Goal: Task Accomplishment & Management: Manage account settings

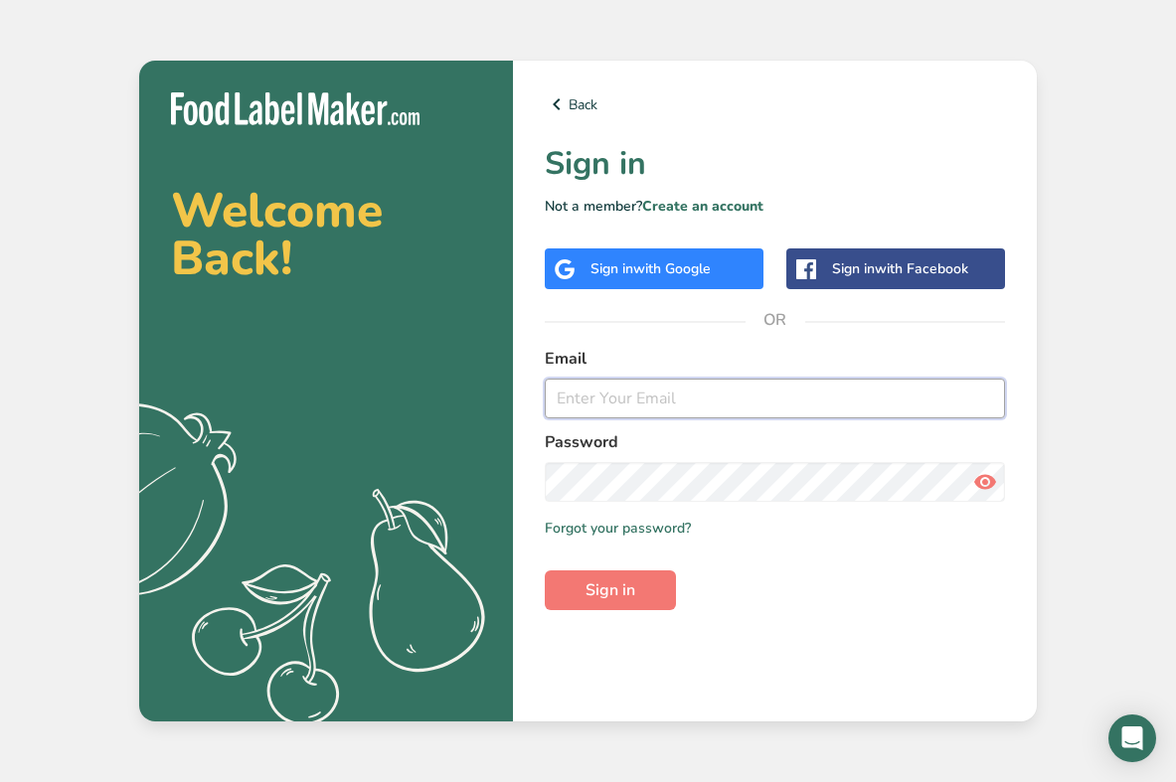
type input "[EMAIL_ADDRESS][DOMAIN_NAME]"
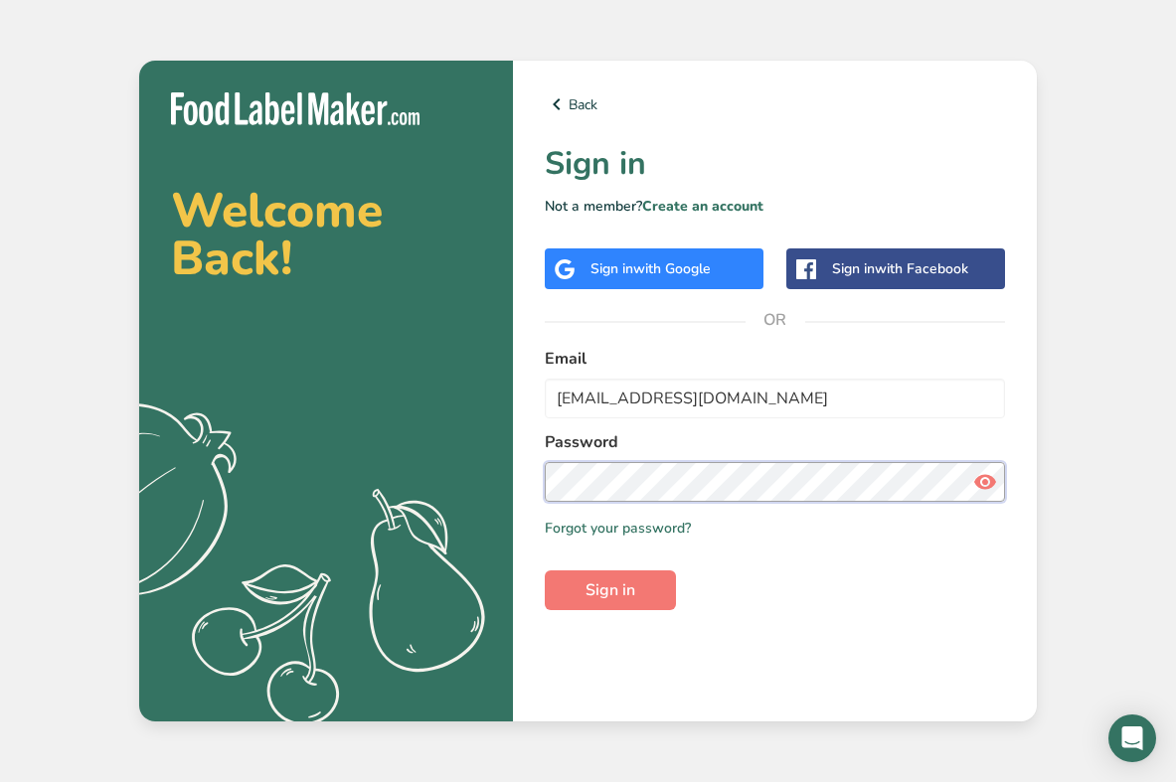
click at [610, 590] on button "Sign in" at bounding box center [610, 590] width 131 height 40
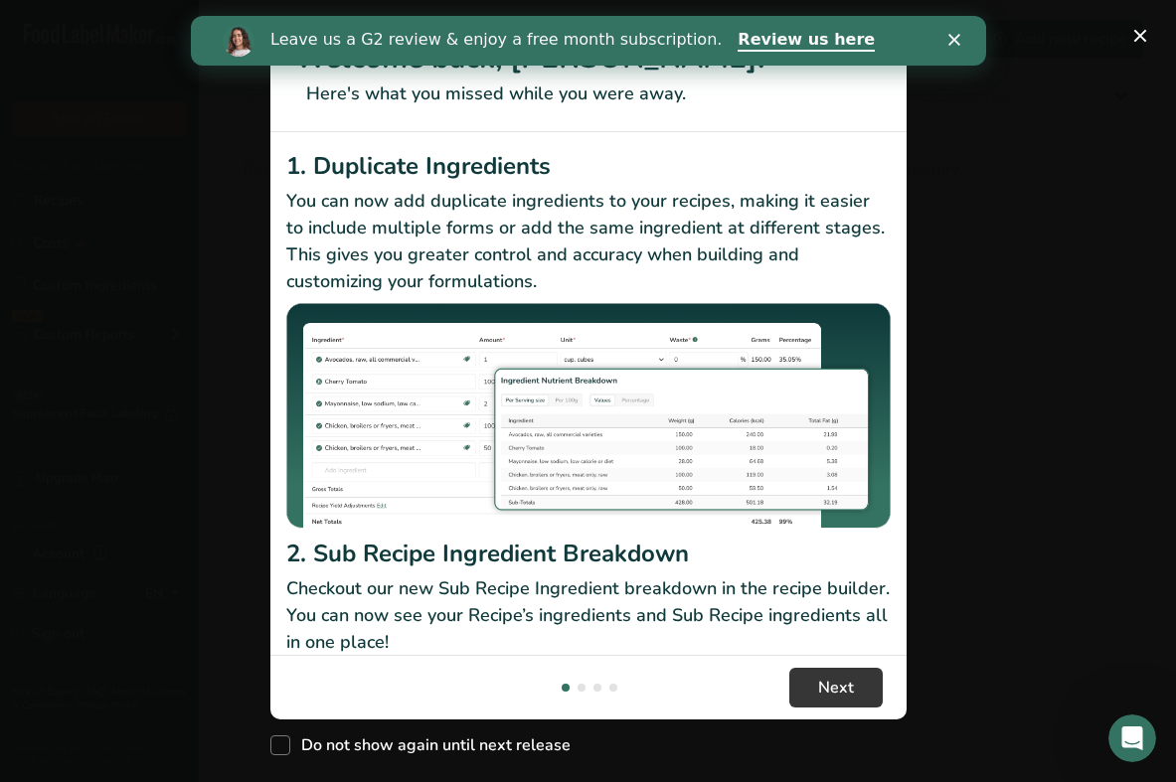
click at [957, 34] on icon "Close" at bounding box center [953, 40] width 12 height 12
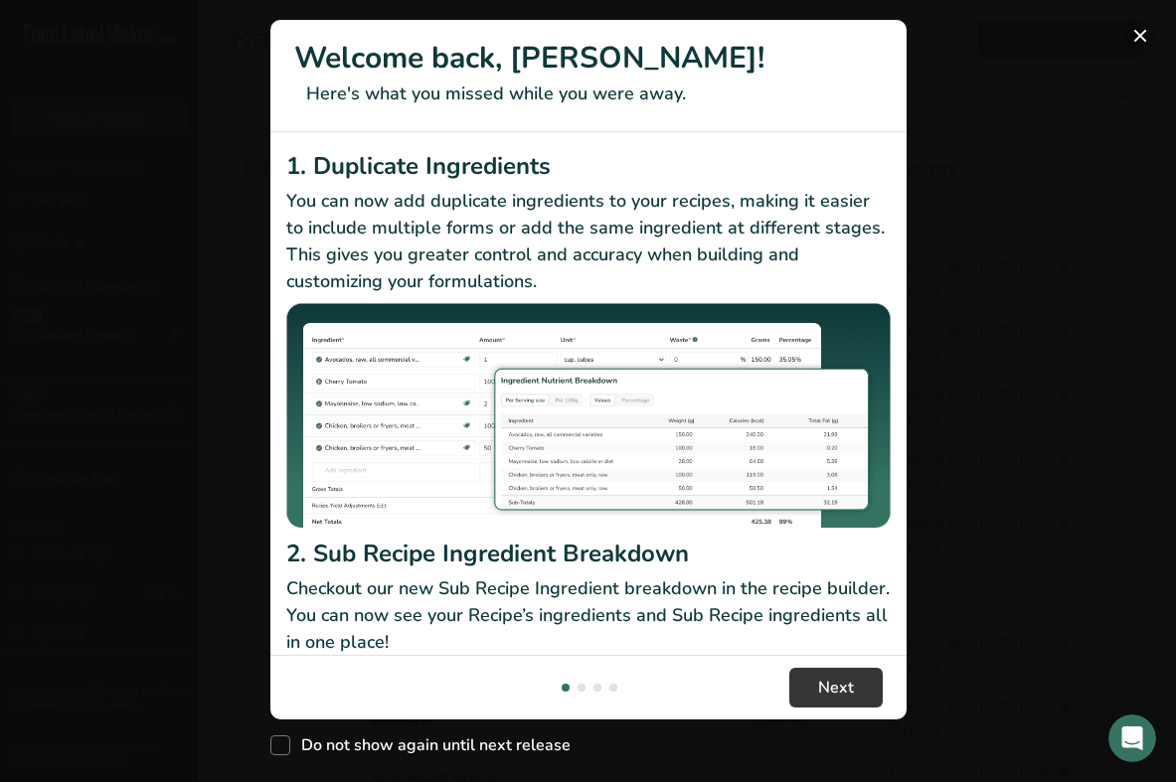
click at [1143, 34] on button "New Features" at bounding box center [1140, 36] width 32 height 32
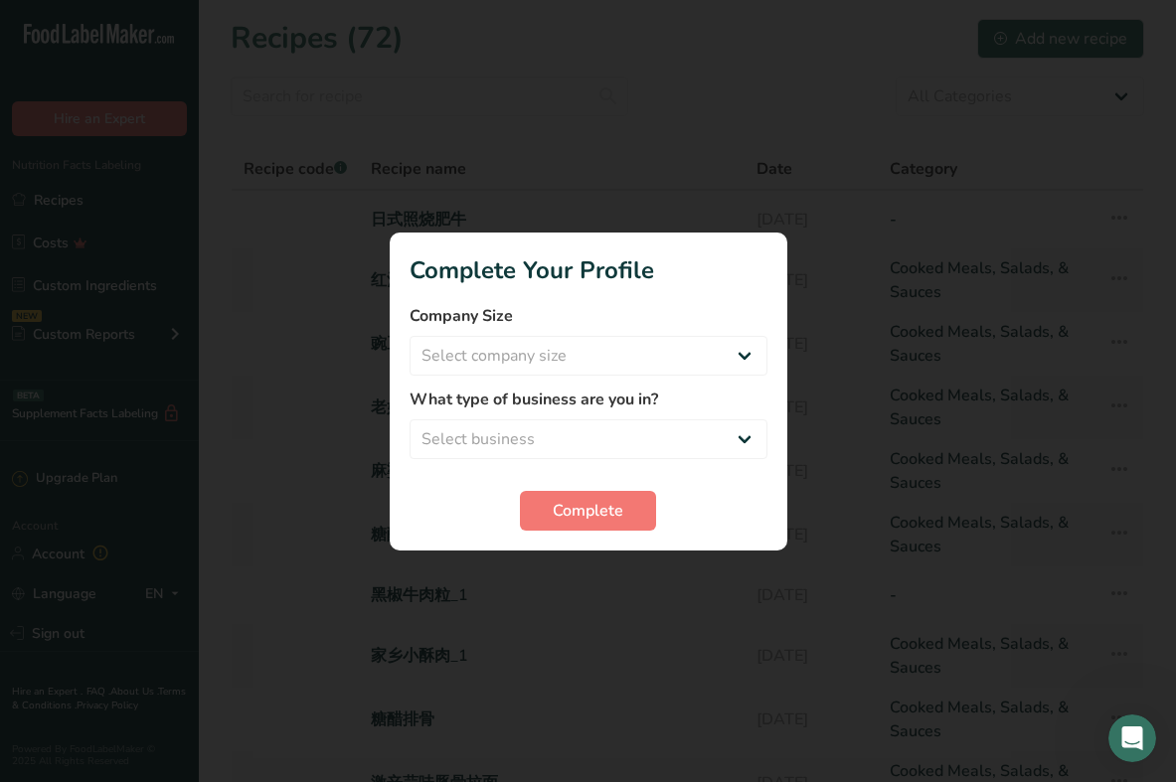
click at [447, 577] on div at bounding box center [588, 391] width 1176 height 782
click at [353, 378] on div at bounding box center [588, 391] width 1176 height 782
click at [986, 154] on div at bounding box center [588, 391] width 1176 height 782
select select "3"
select select "1"
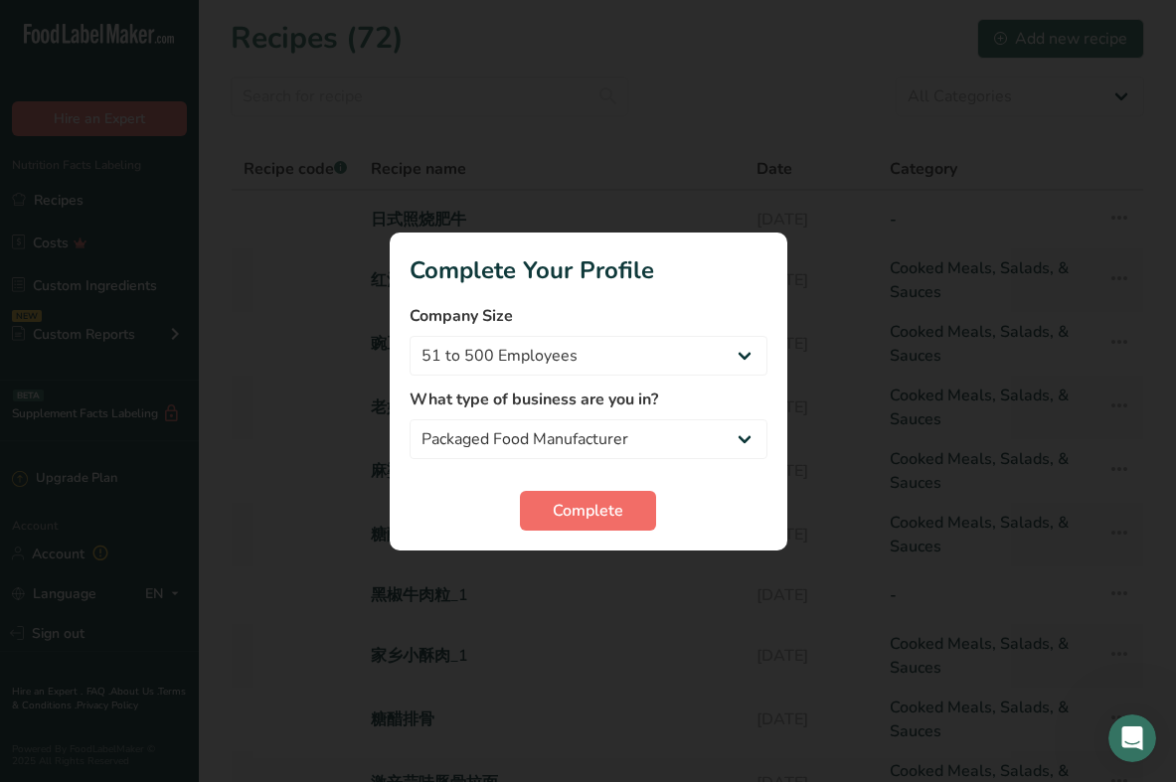
click at [607, 510] on span "Complete" at bounding box center [587, 511] width 71 height 24
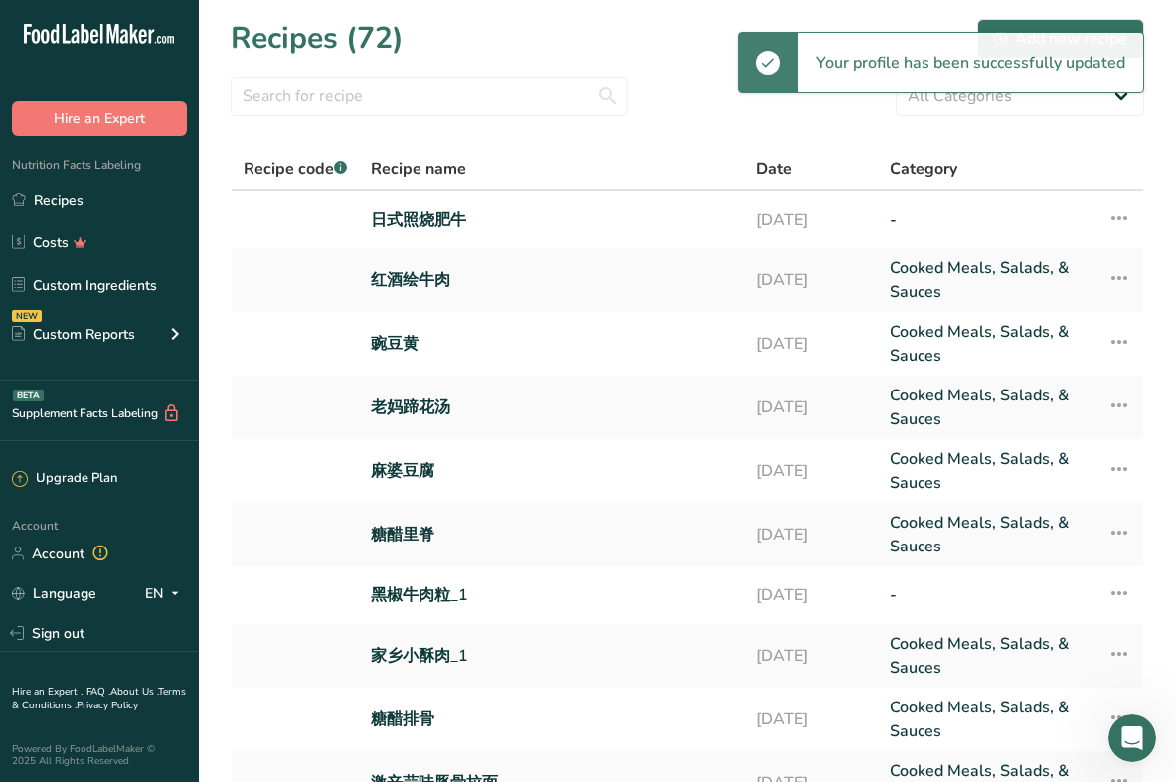
click at [554, 15] on section "Recipes (72) Add new recipe All Categories Baked Goods [GEOGRAPHIC_DATA] Confec…" at bounding box center [687, 455] width 977 height 911
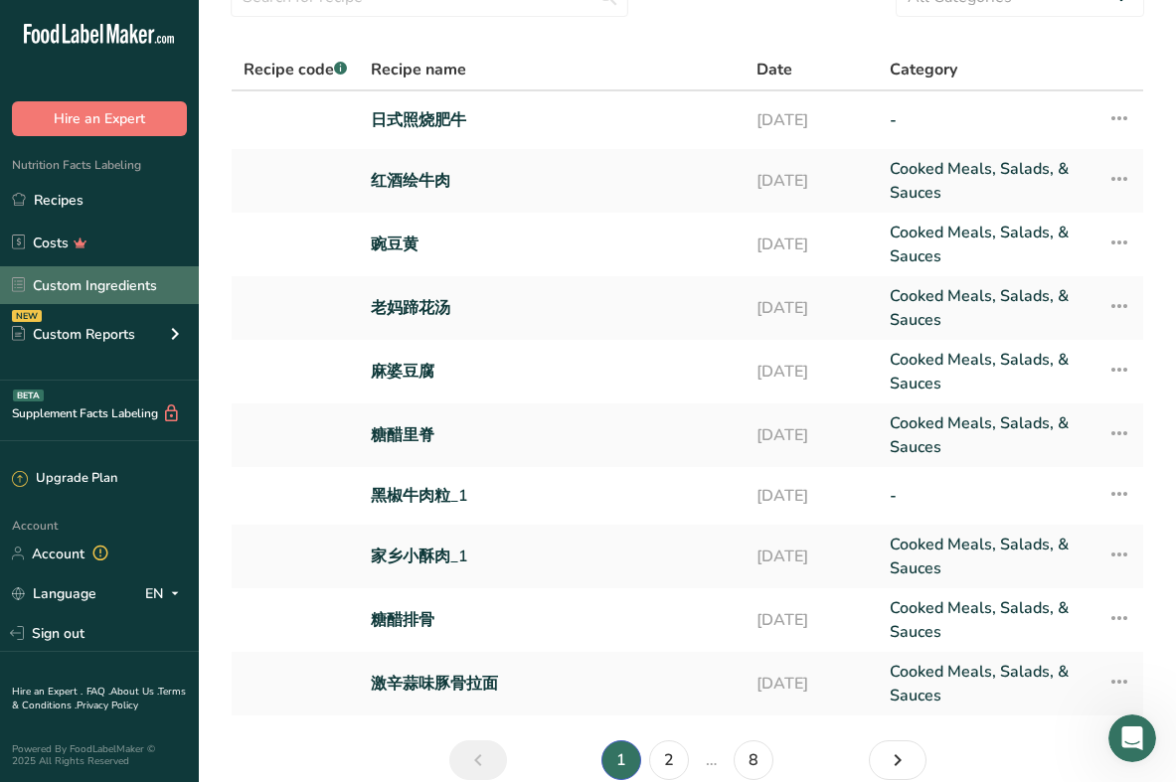
scroll to position [71, 0]
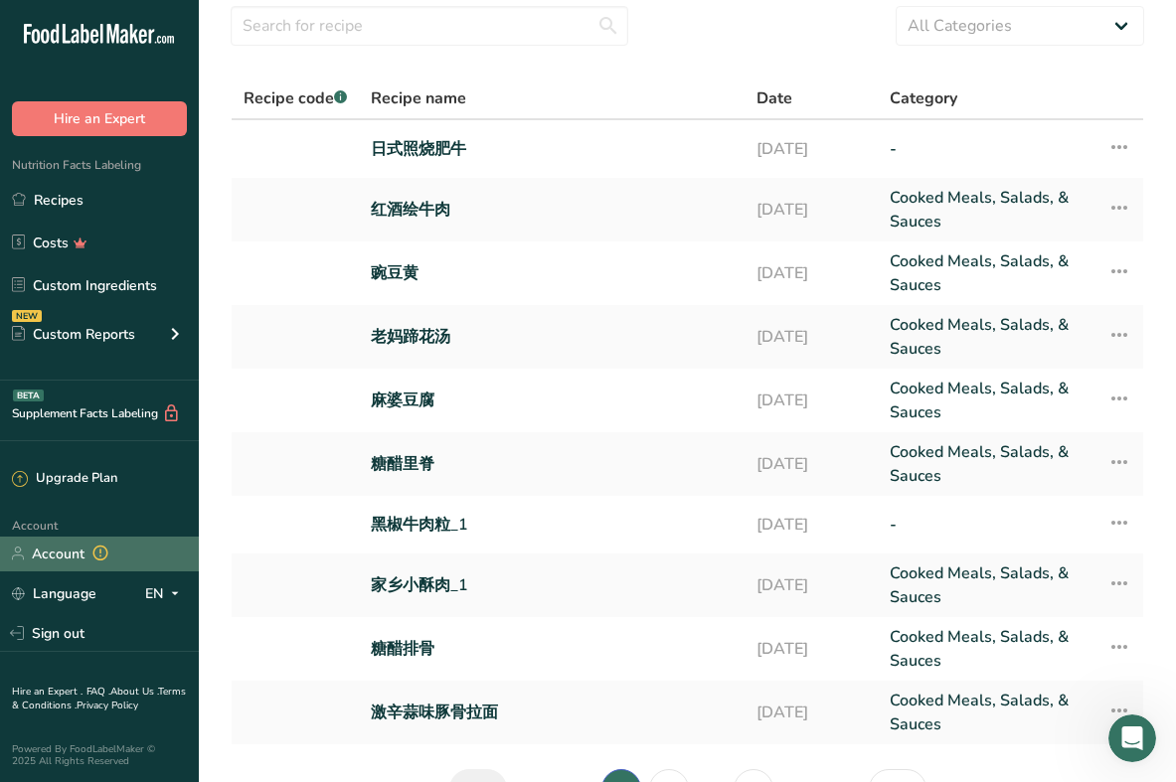
click at [79, 552] on link "Account" at bounding box center [99, 554] width 199 height 35
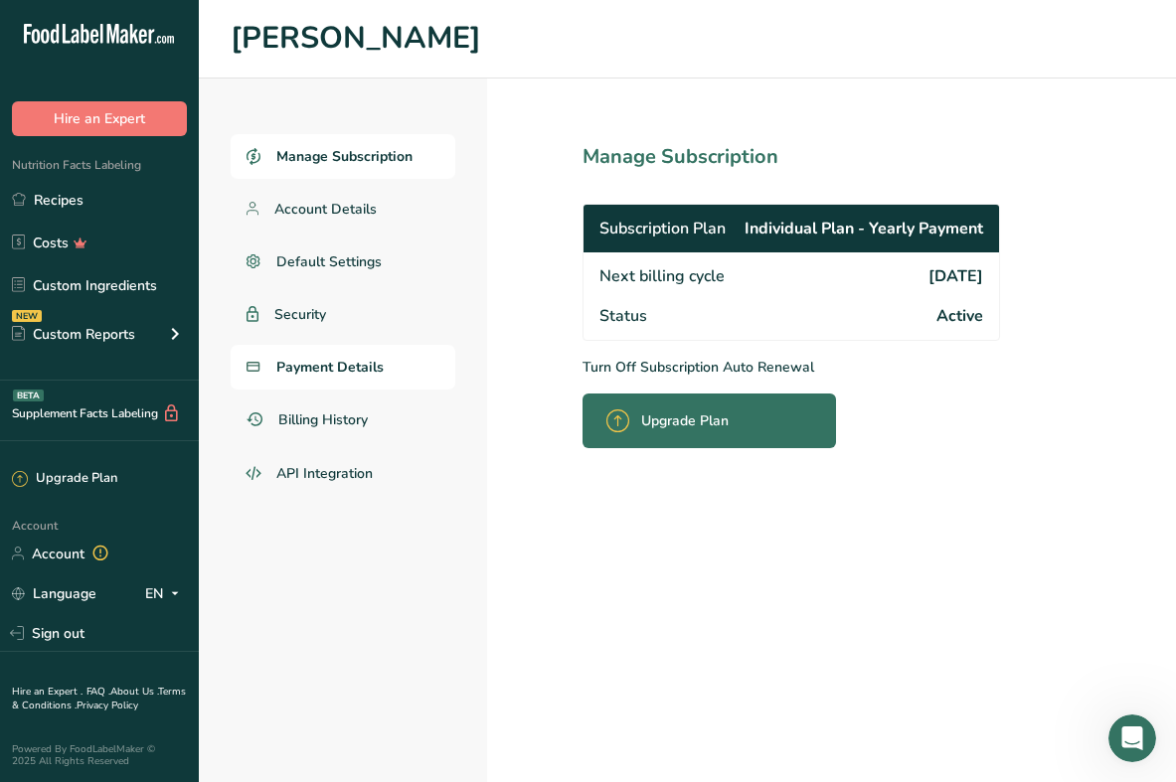
click at [301, 354] on link "Payment Details" at bounding box center [343, 367] width 225 height 45
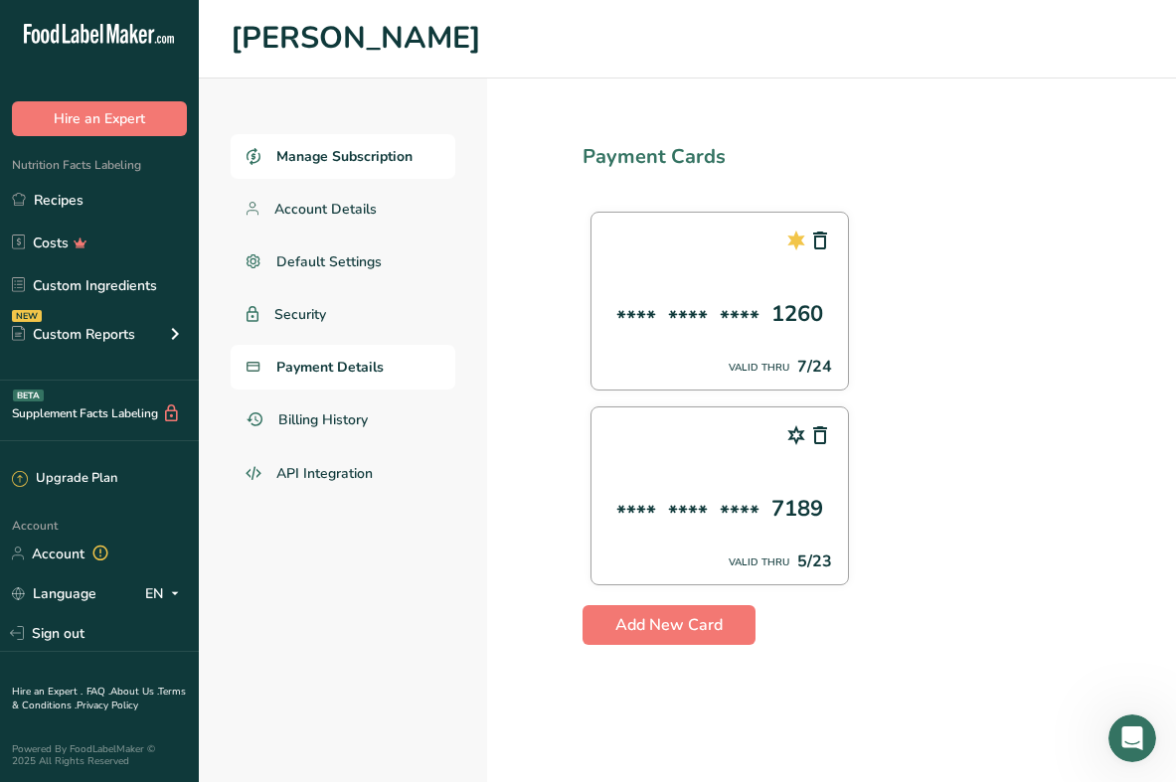
click at [337, 148] on span "Manage Subscription" at bounding box center [344, 156] width 136 height 21
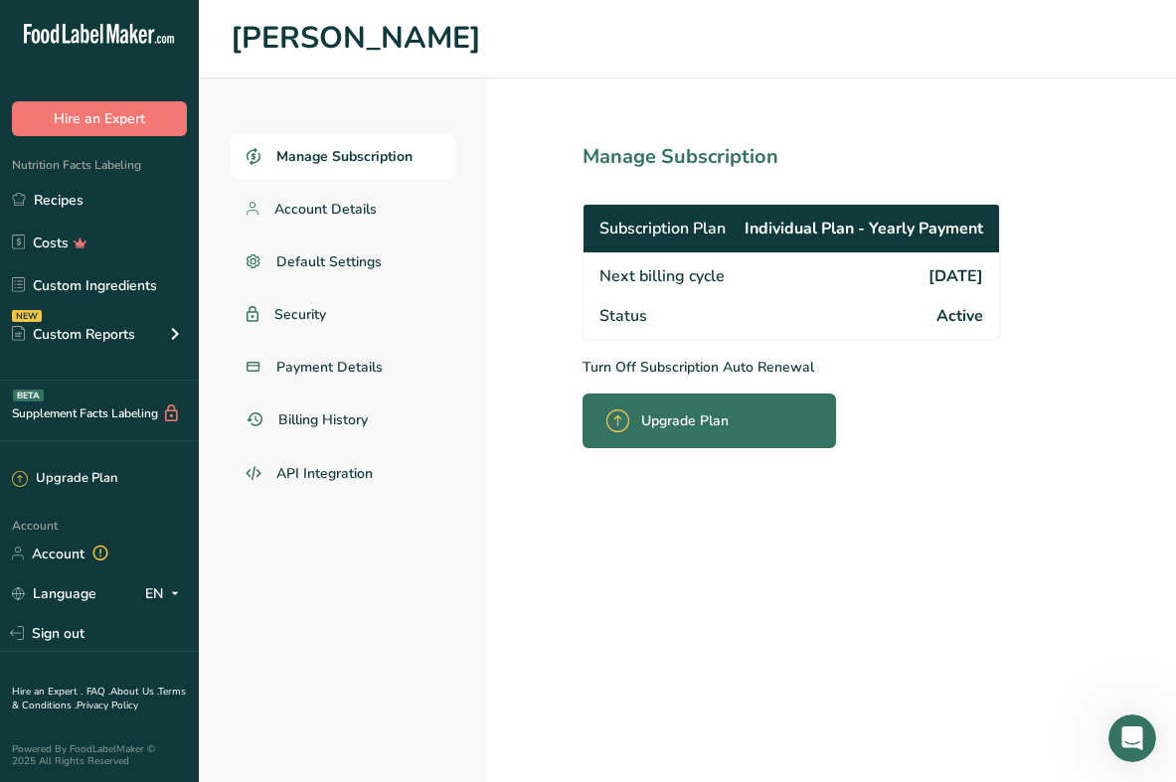
click at [952, 317] on span "Active" at bounding box center [959, 316] width 47 height 24
click at [783, 233] on span "Individual Plan - Yearly Payment" at bounding box center [863, 229] width 238 height 24
click at [344, 215] on span "Account Details" at bounding box center [325, 209] width 103 height 21
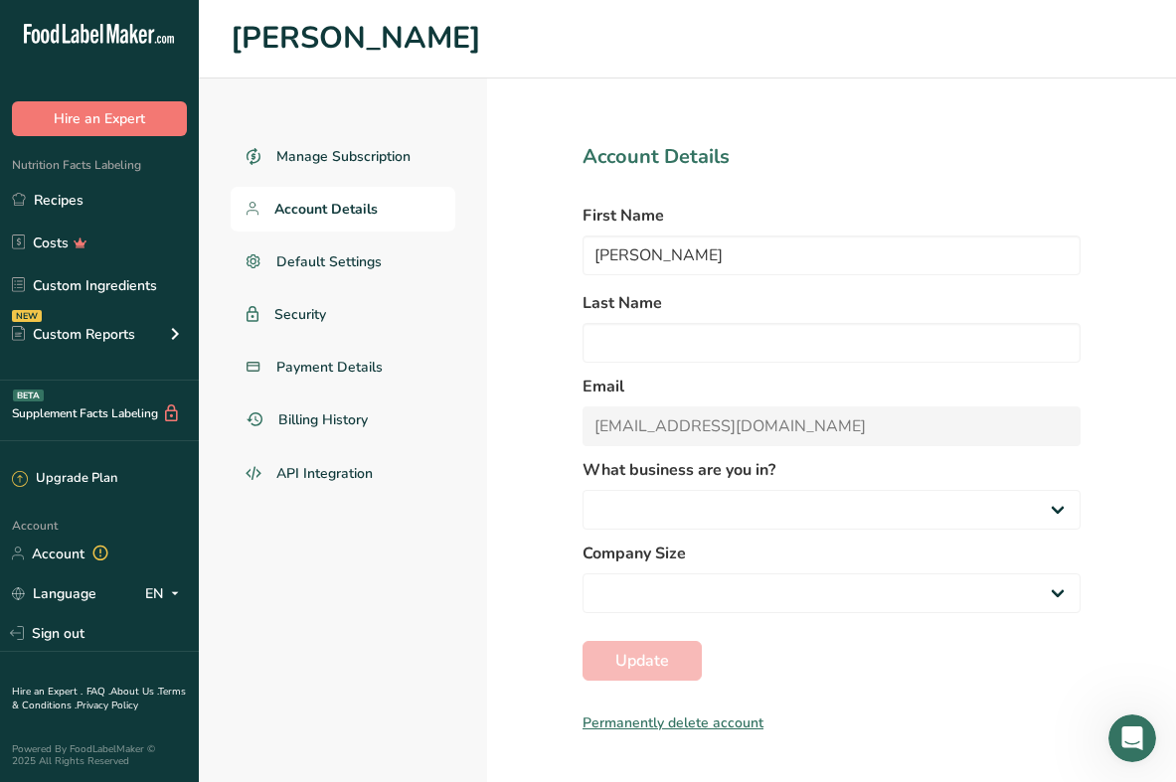
select select
select select "3"
click at [328, 426] on span "Billing History" at bounding box center [324, 419] width 92 height 21
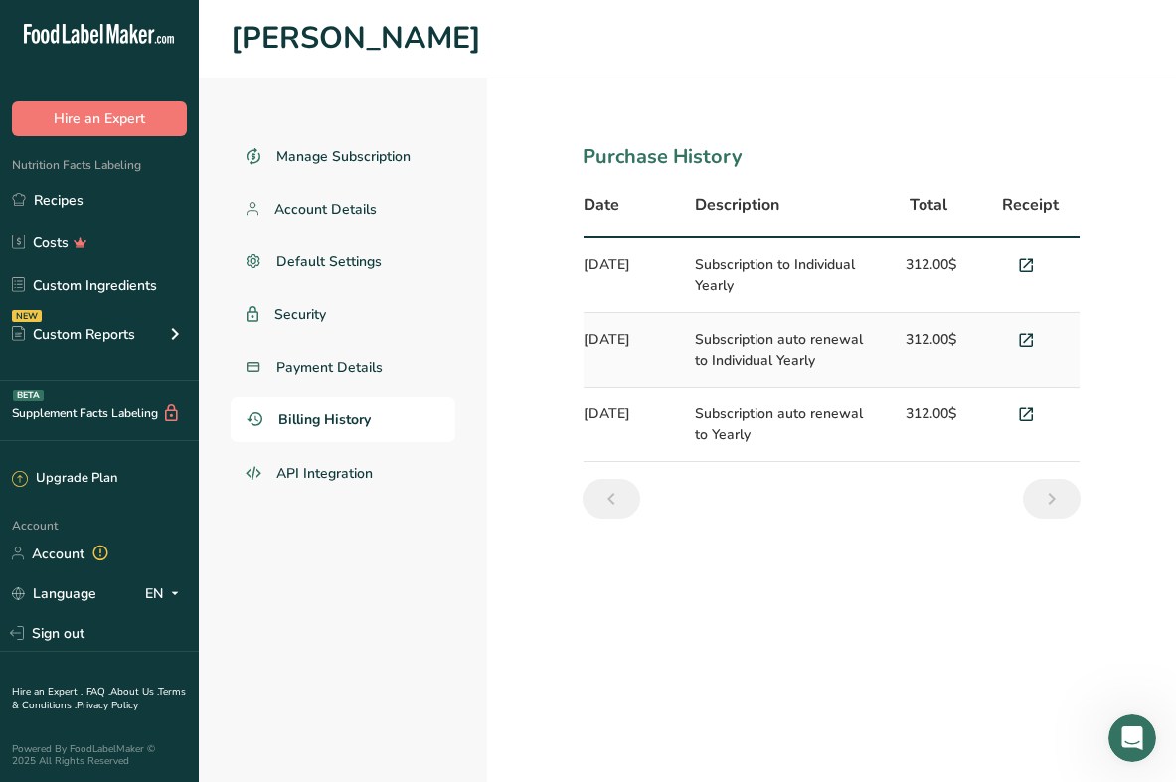
click at [686, 263] on td "Subscription to Individual Yearly" at bounding box center [782, 275] width 199 height 75
click at [1024, 261] on icon at bounding box center [1026, 266] width 18 height 28
click at [336, 366] on span "Payment Details" at bounding box center [329, 367] width 107 height 21
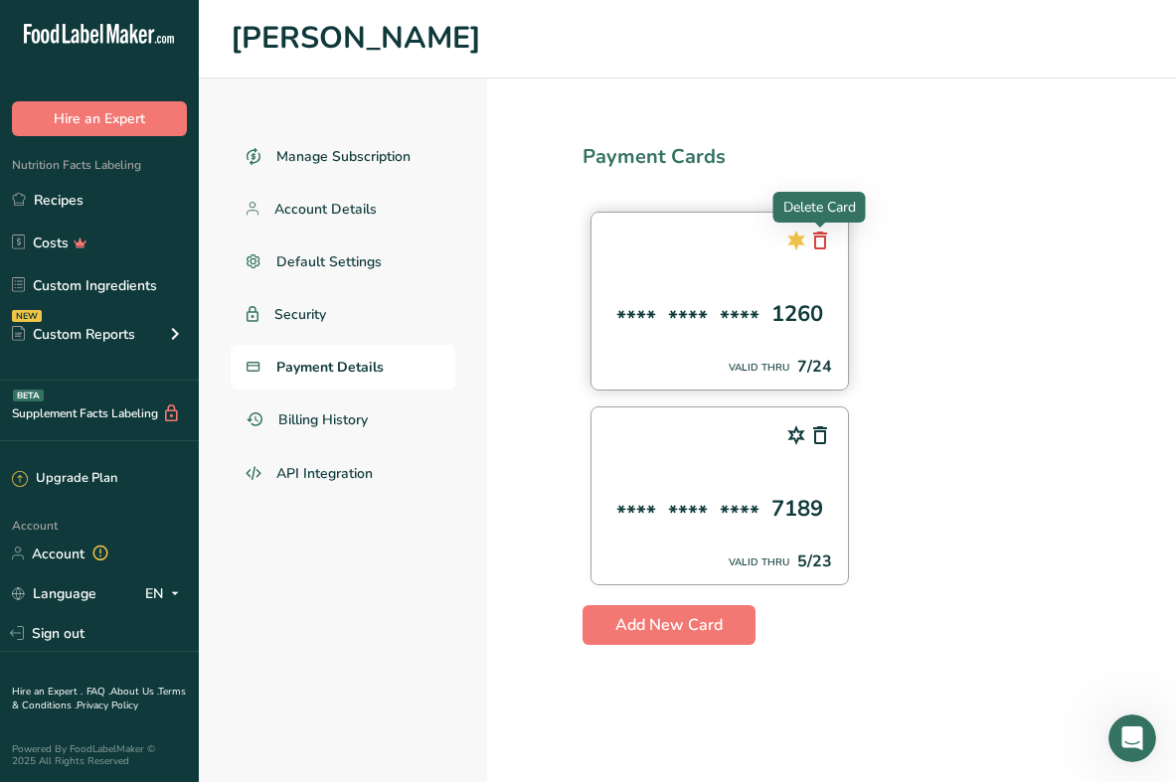
click at [817, 236] on icon at bounding box center [820, 241] width 24 height 36
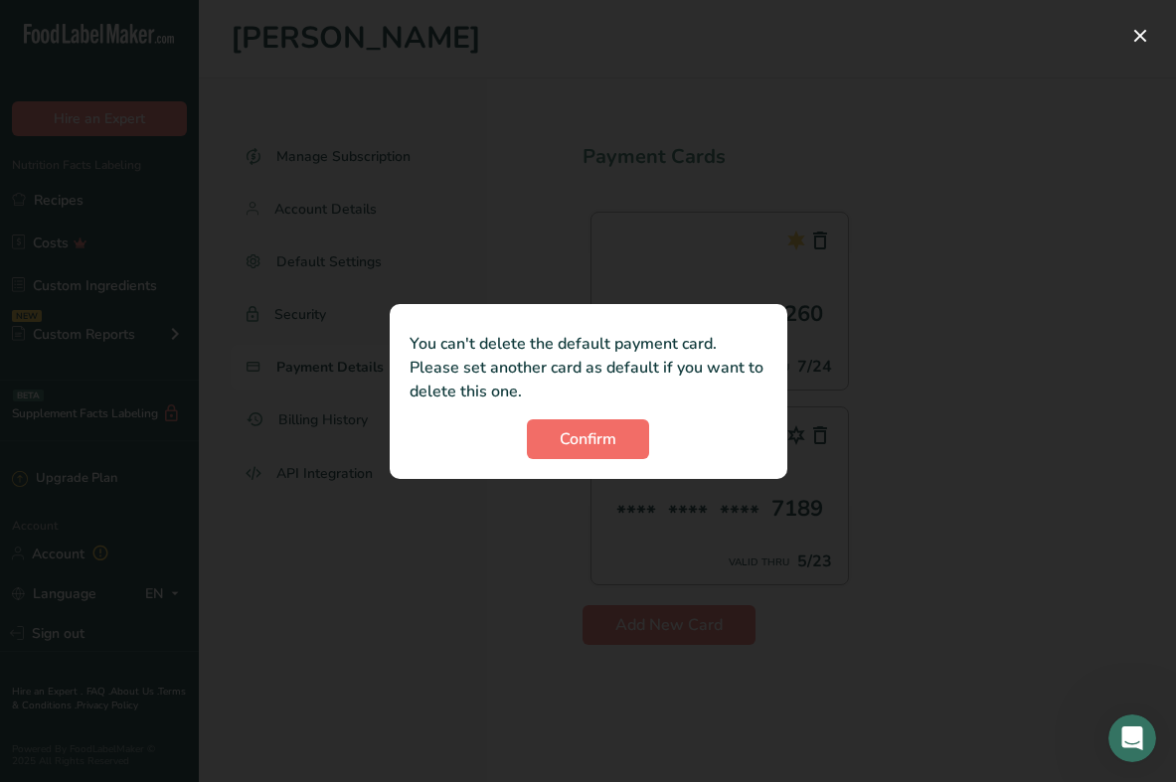
click at [591, 434] on span "Confirm" at bounding box center [587, 439] width 57 height 24
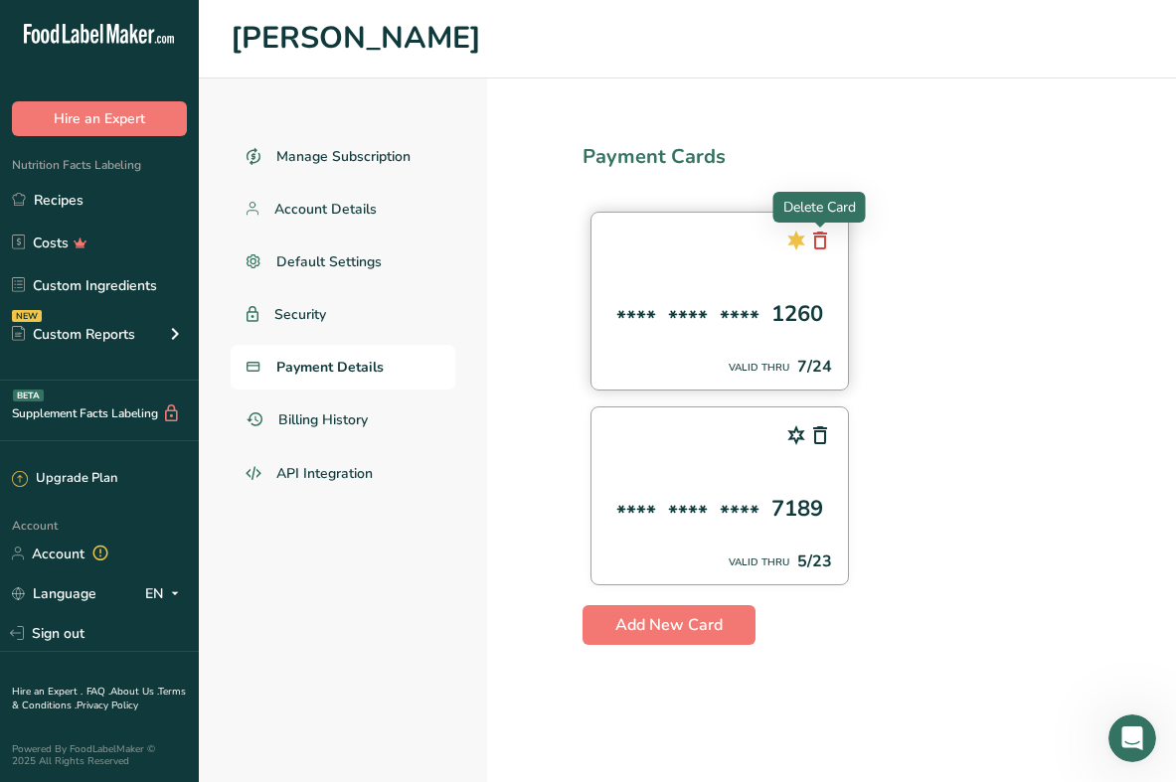
click at [817, 234] on icon at bounding box center [820, 241] width 24 height 36
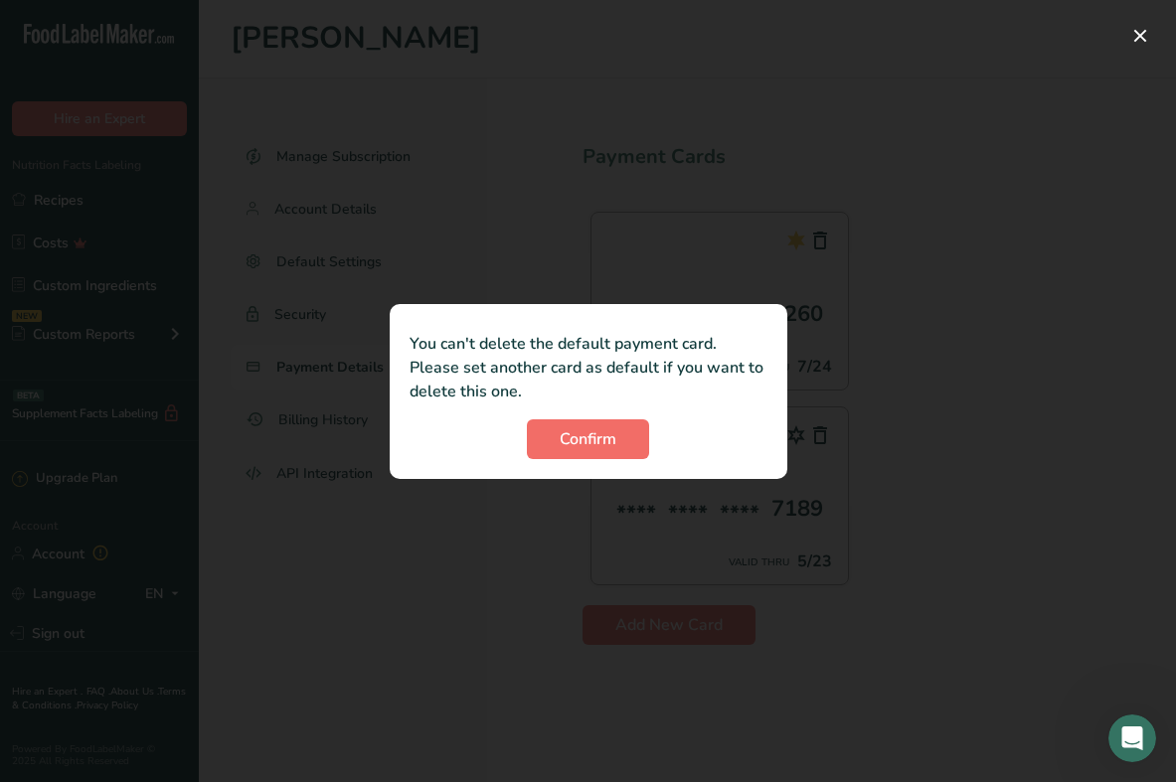
click at [593, 438] on span "Confirm" at bounding box center [587, 439] width 57 height 24
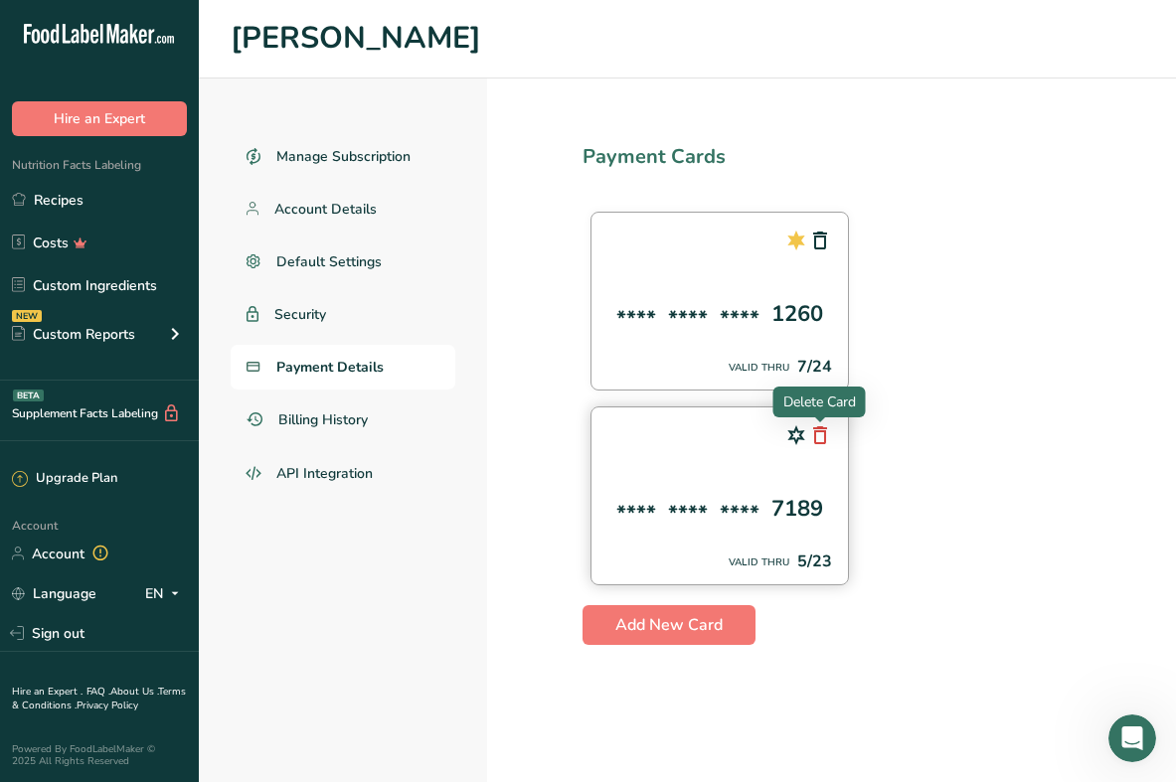
click at [812, 440] on icon at bounding box center [820, 435] width 24 height 36
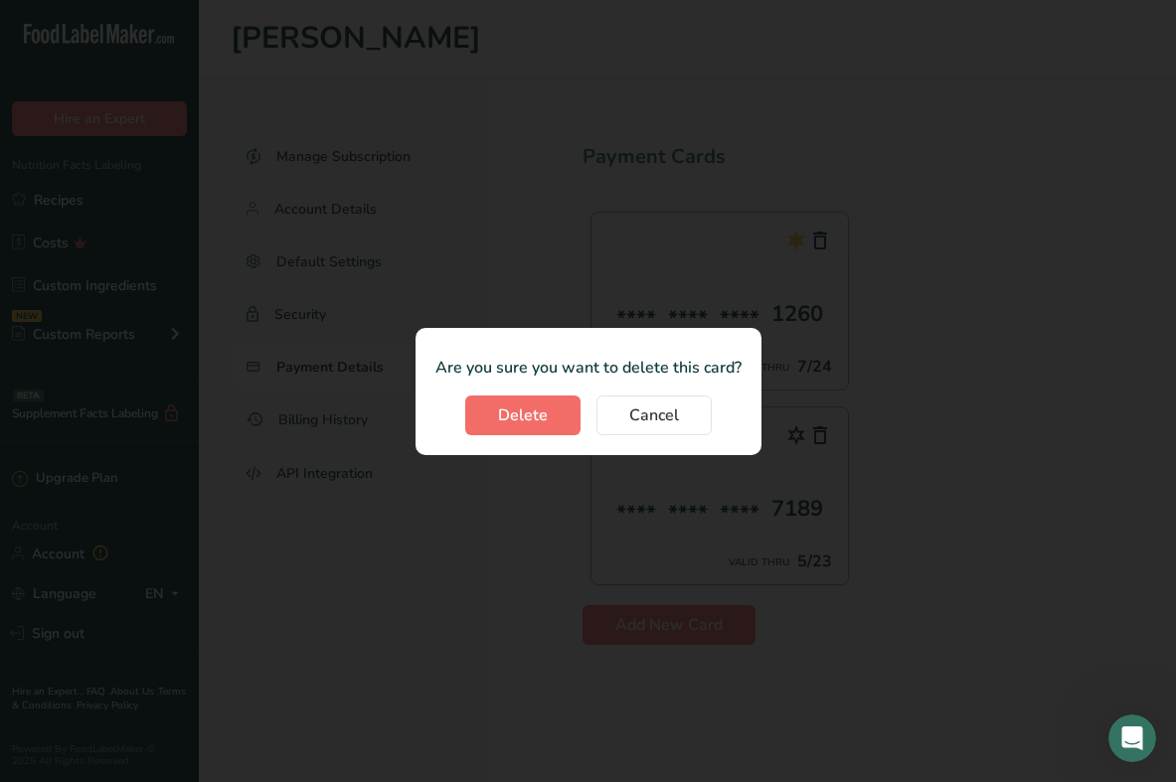
click at [539, 413] on span "Delete" at bounding box center [523, 415] width 50 height 24
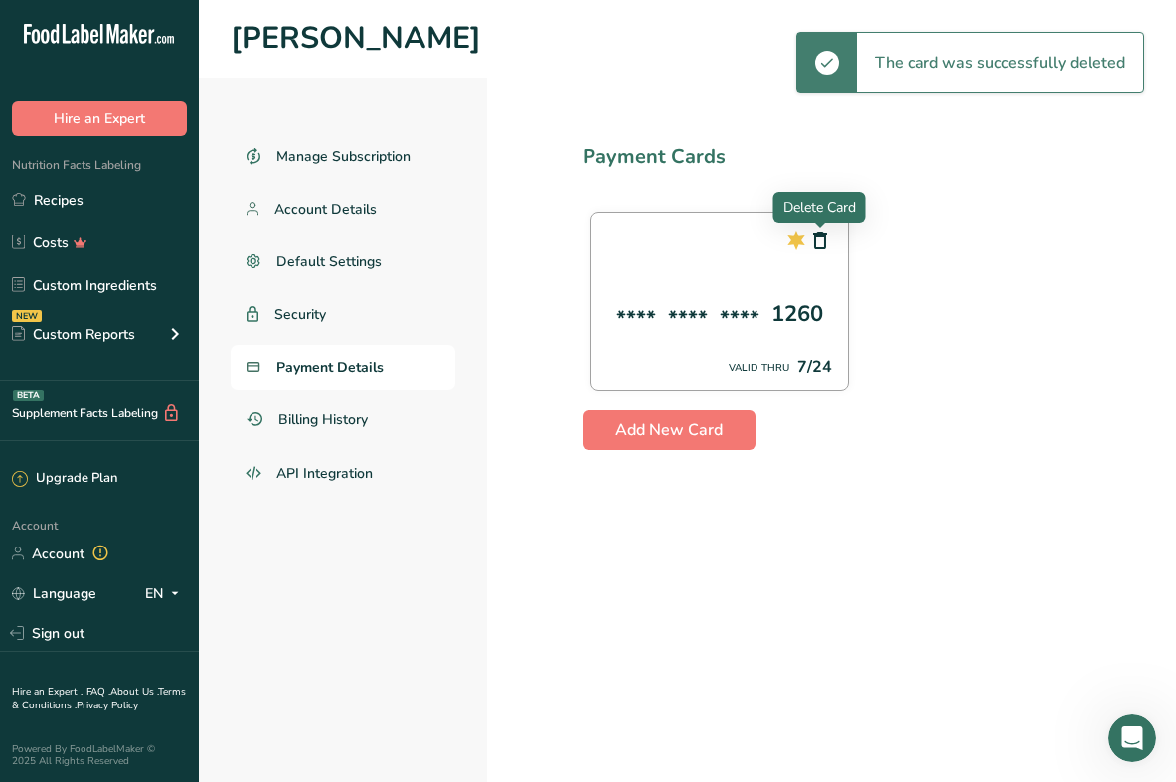
click at [849, 215] on p "Delete Card" at bounding box center [819, 207] width 73 height 21
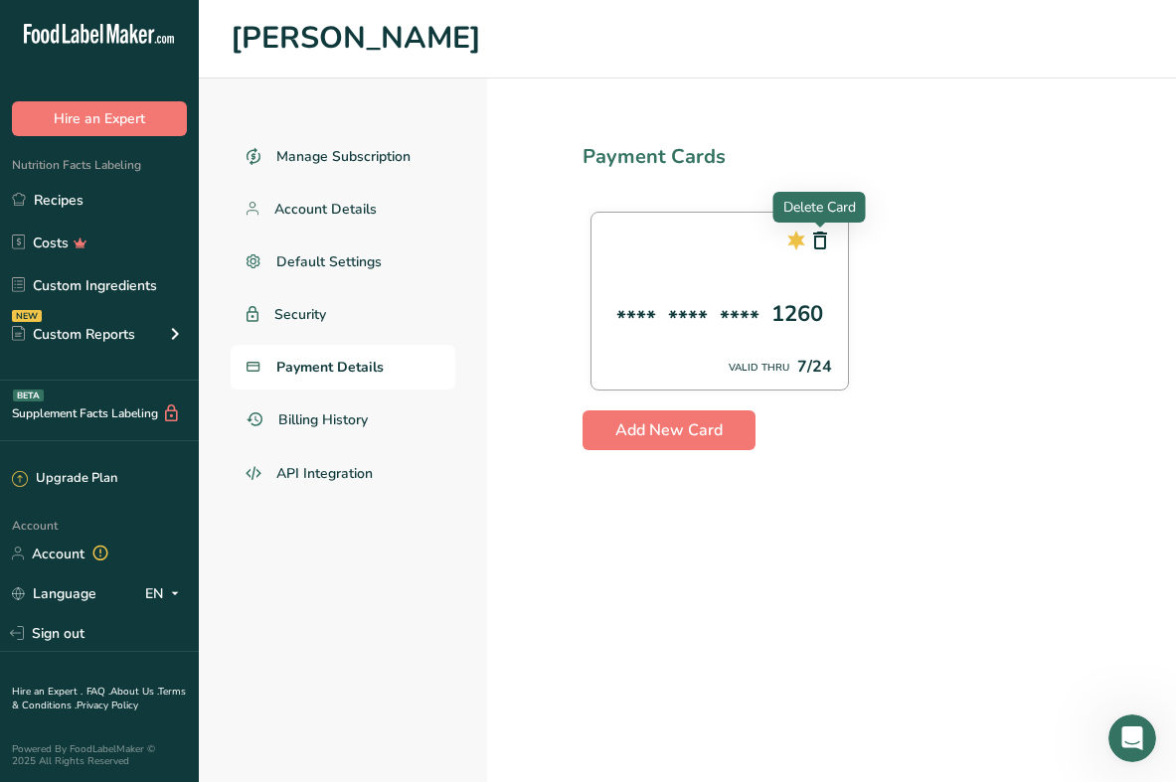
click at [823, 231] on div at bounding box center [820, 228] width 10 height 10
click at [820, 248] on icon at bounding box center [820, 241] width 24 height 36
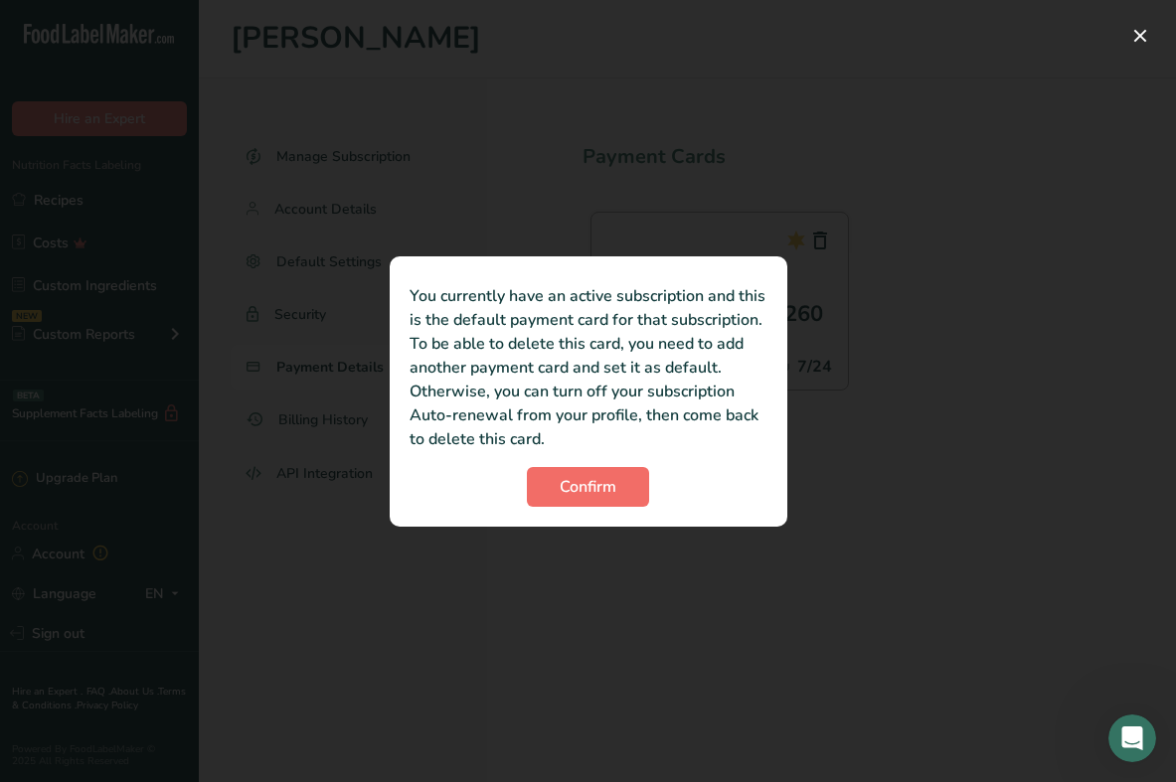
click at [584, 487] on span "Confirm" at bounding box center [587, 487] width 57 height 24
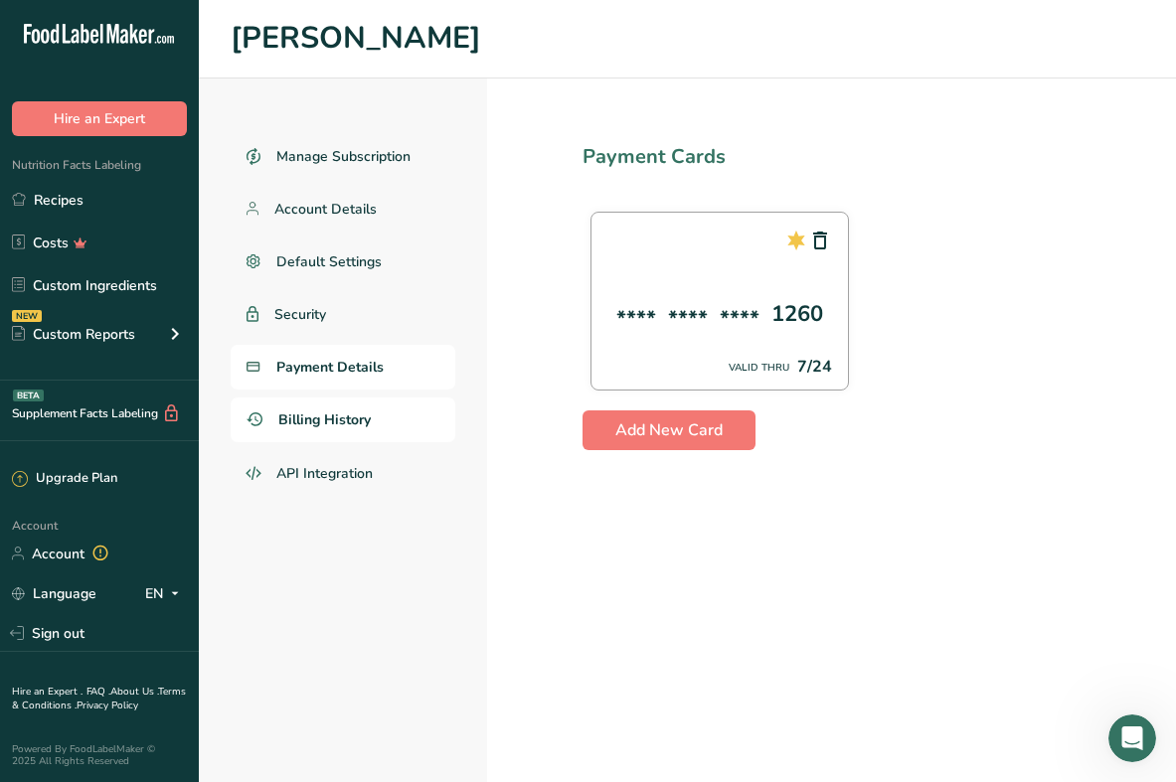
click at [334, 420] on span "Billing History" at bounding box center [324, 419] width 92 height 21
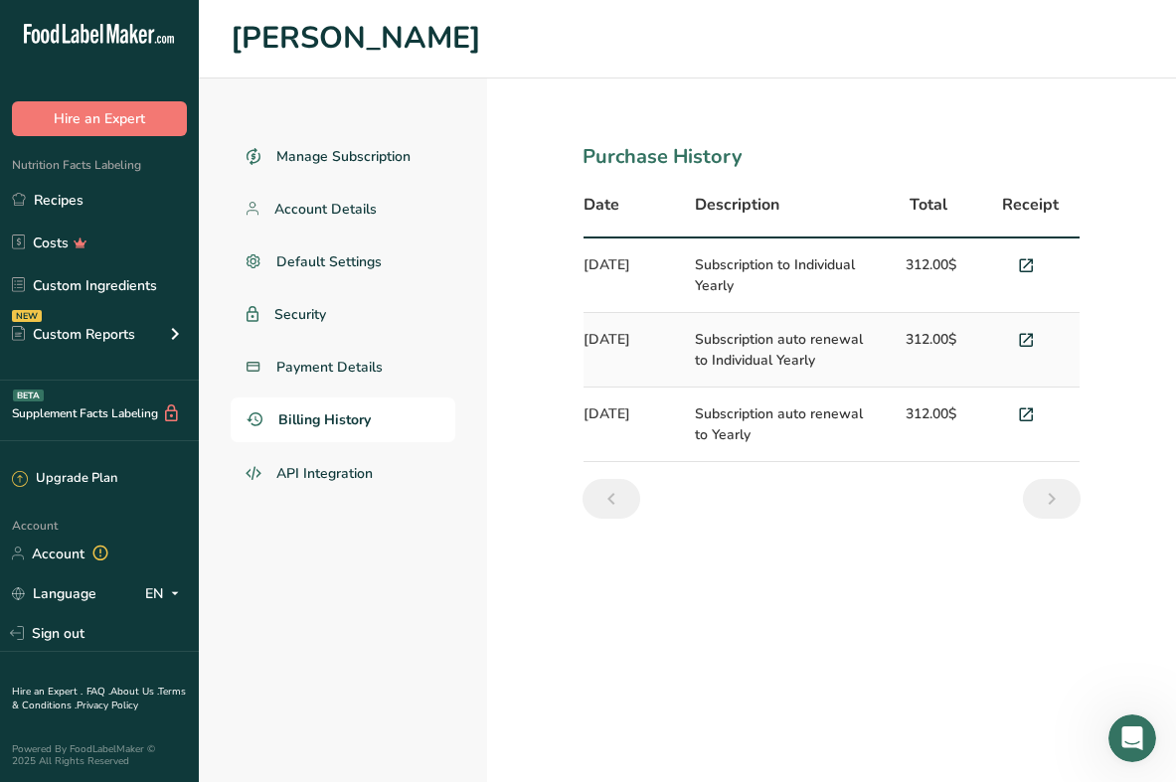
click at [602, 266] on td "[DATE]" at bounding box center [632, 275] width 99 height 75
click at [373, 150] on span "Manage Subscription" at bounding box center [344, 156] width 136 height 21
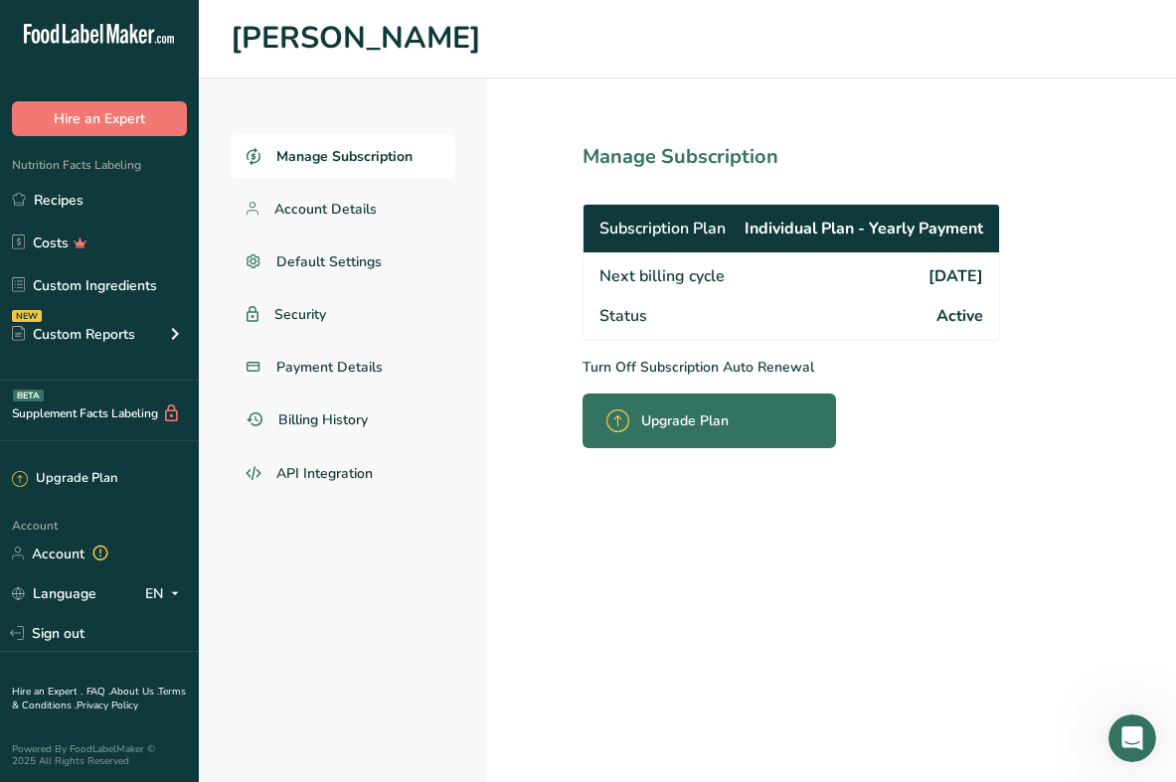
click at [697, 357] on p "Turn Off Subscription Auto Renewal" at bounding box center [831, 367] width 498 height 21
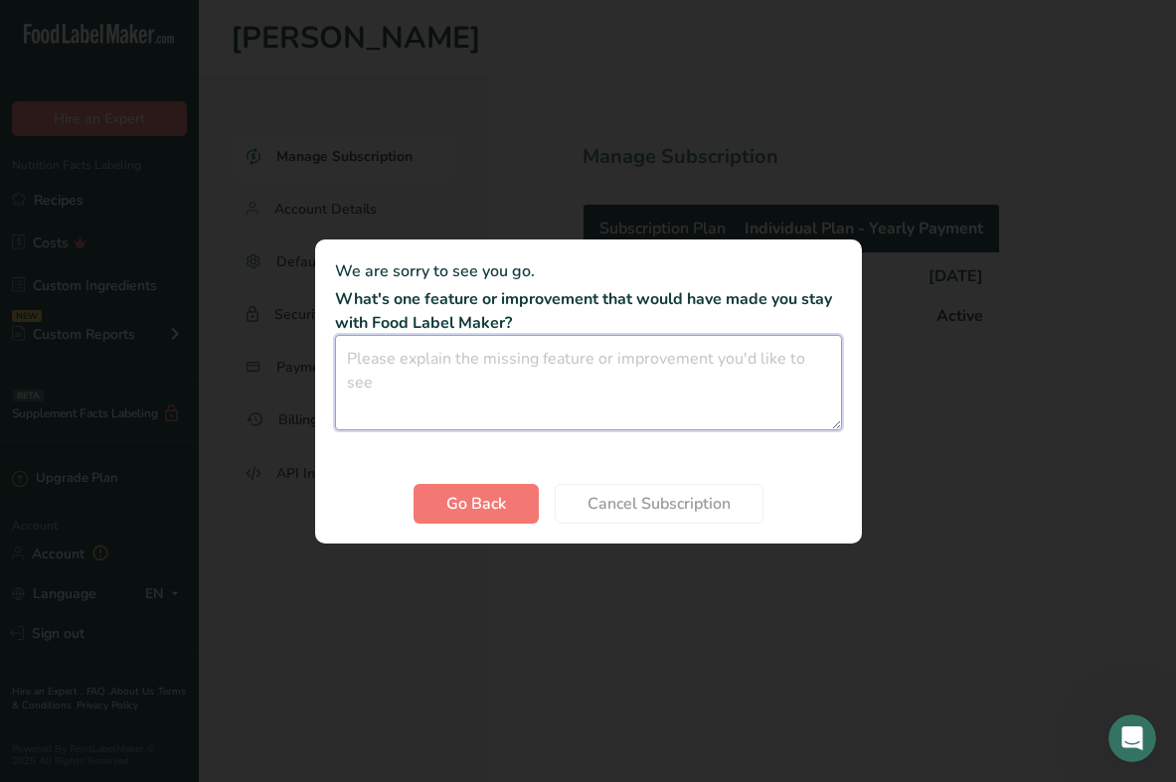
click at [468, 399] on textarea "Cancel subscription modal" at bounding box center [588, 382] width 507 height 95
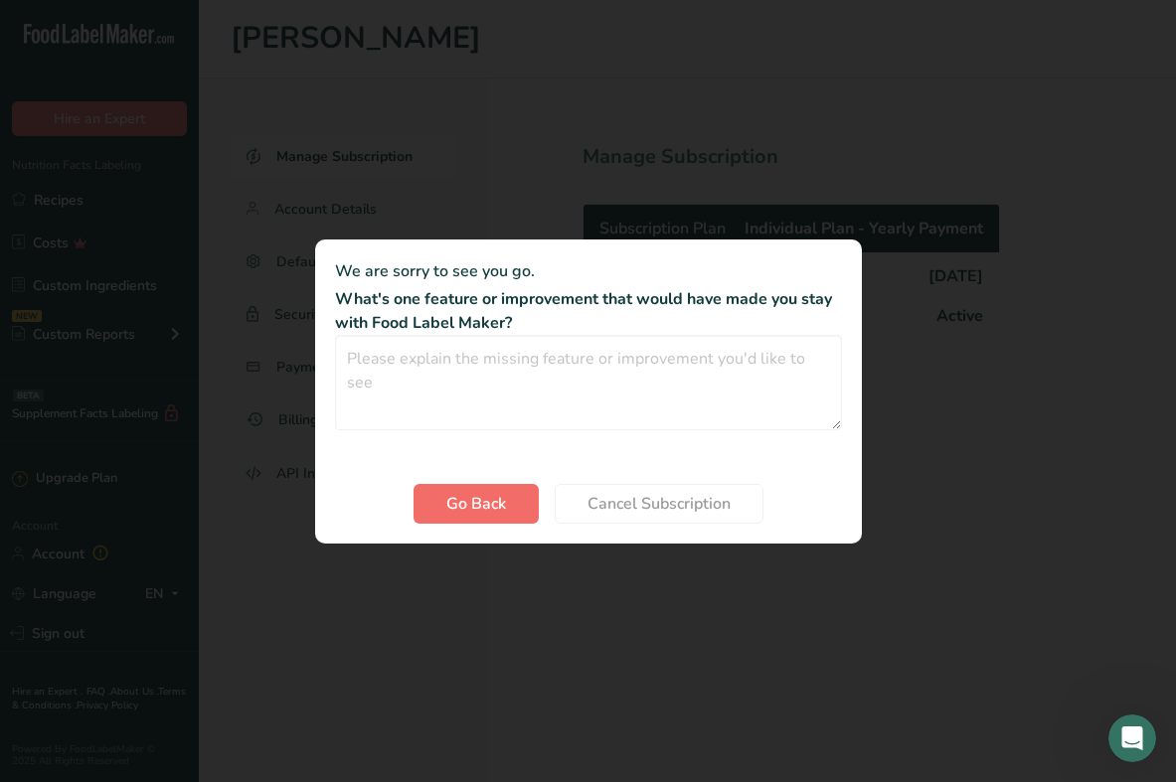
click at [504, 493] on span "Go Back" at bounding box center [476, 504] width 60 height 24
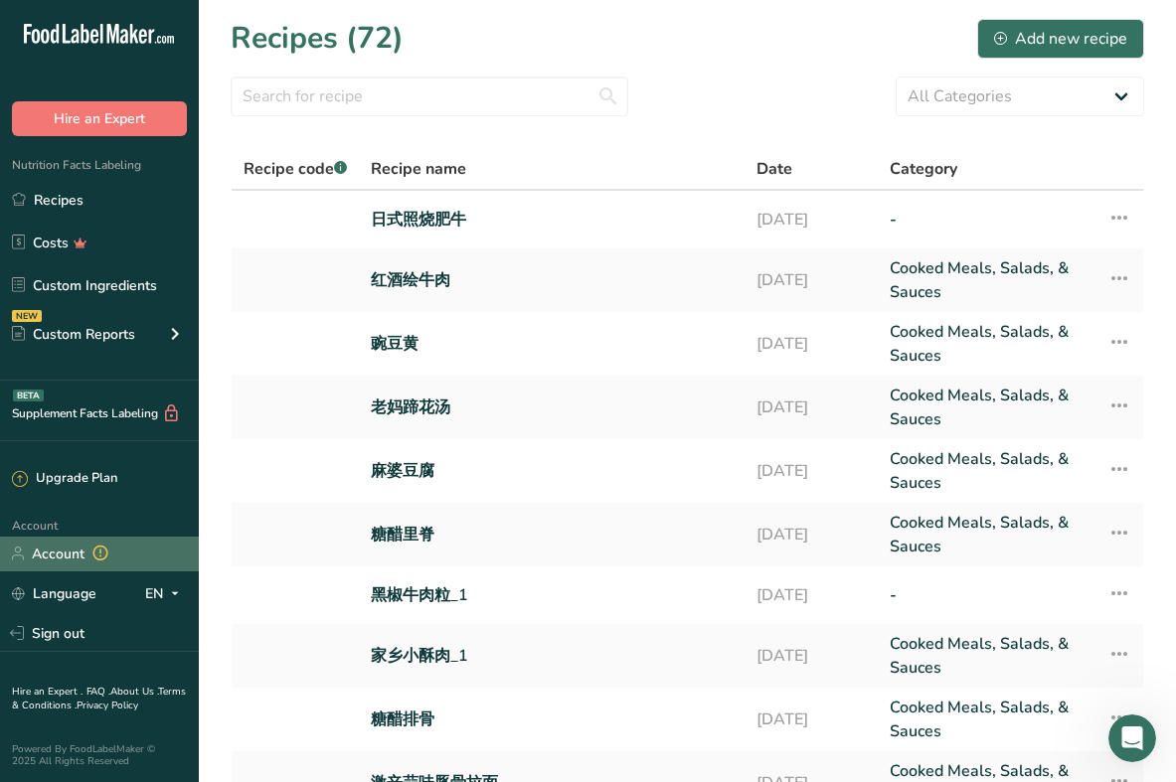
click at [81, 554] on link "Account" at bounding box center [99, 554] width 199 height 35
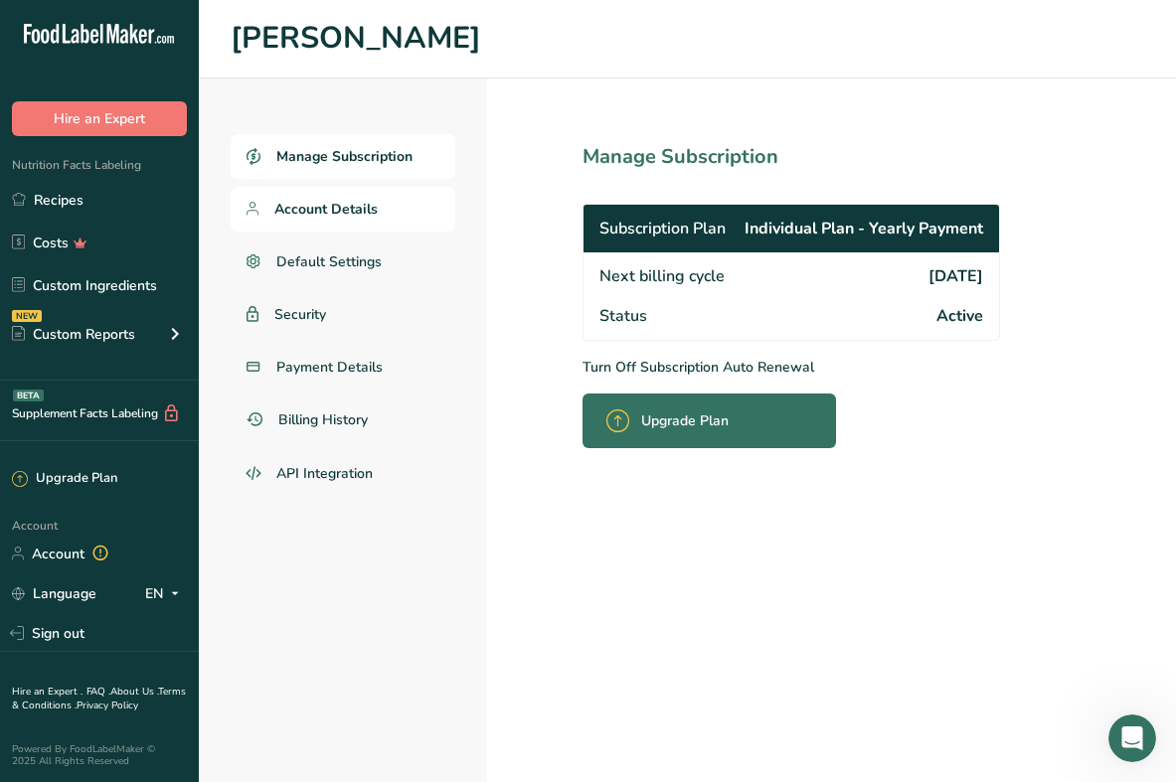
click at [368, 207] on span "Account Details" at bounding box center [325, 209] width 103 height 21
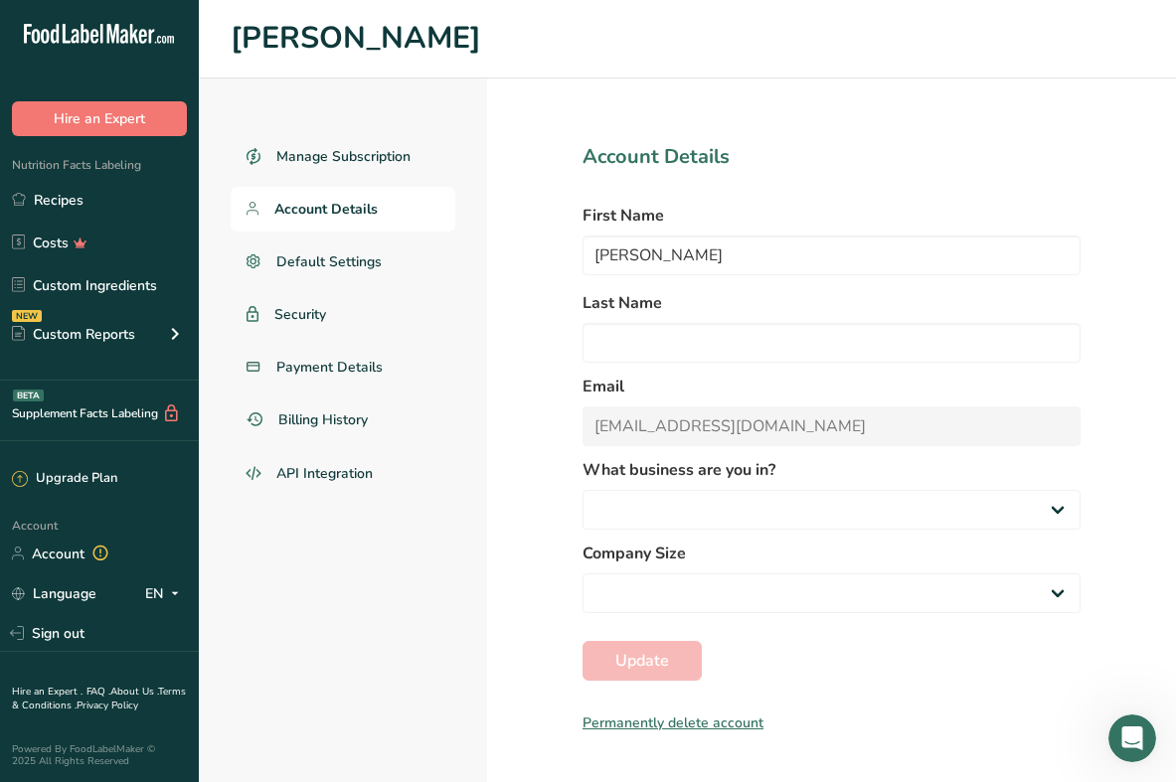
select select
select select "3"
click at [313, 259] on span "Default Settings" at bounding box center [329, 261] width 106 height 21
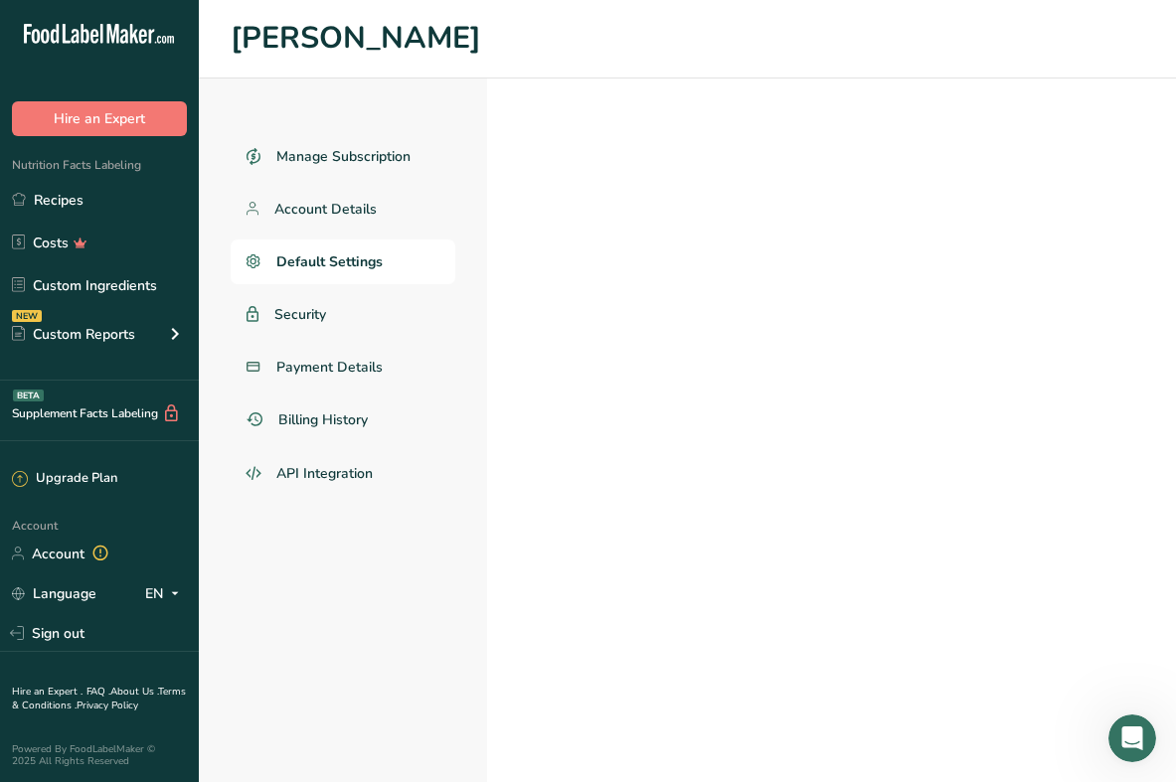
select select "CA"
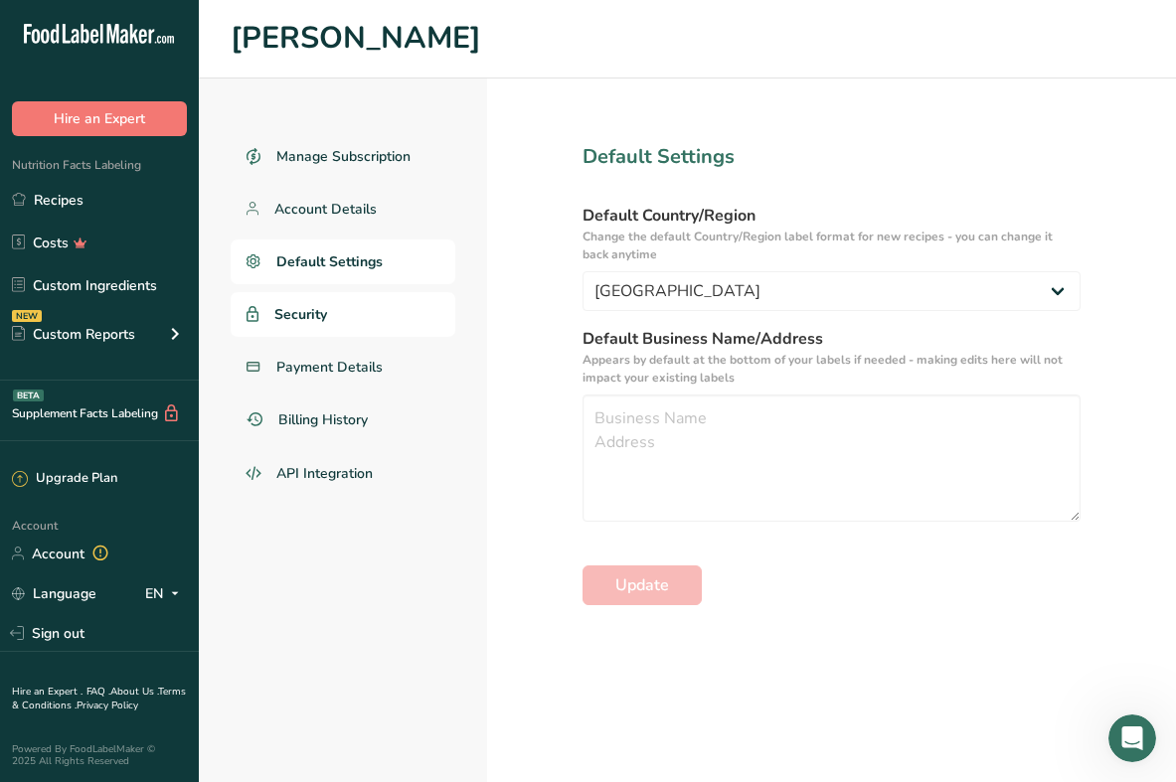
click at [292, 313] on span "Security" at bounding box center [300, 314] width 53 height 21
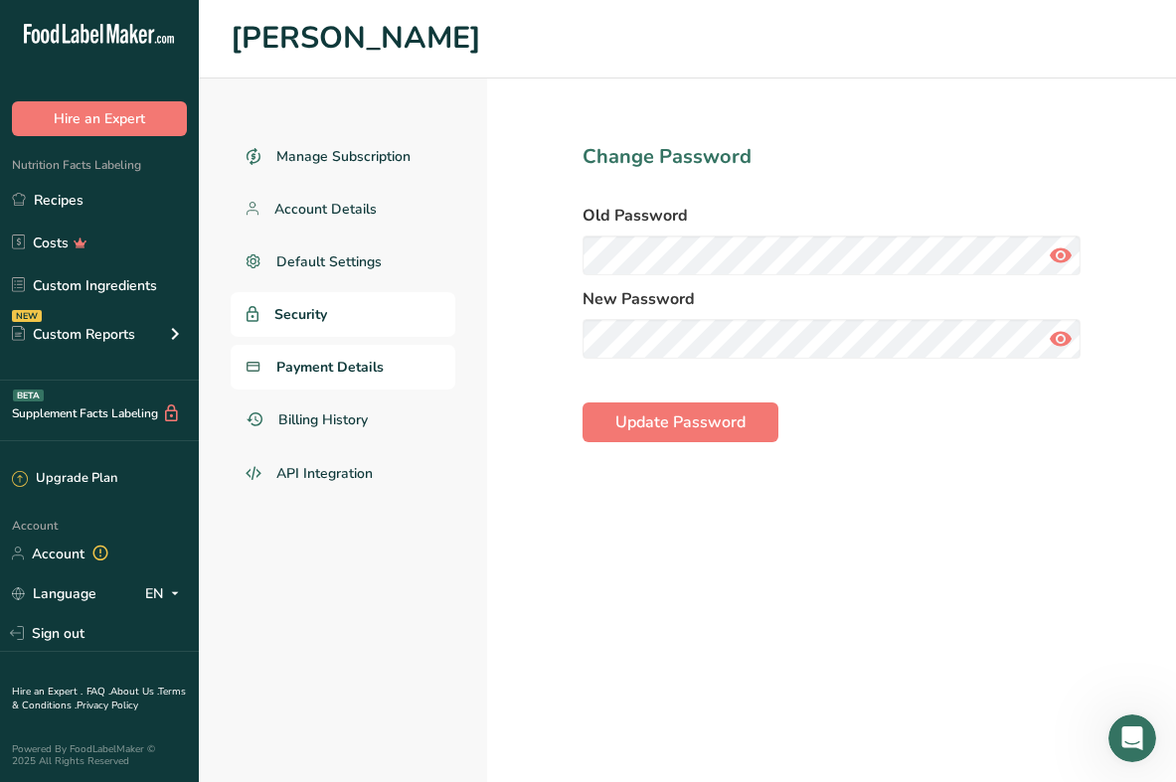
click at [317, 367] on span "Payment Details" at bounding box center [329, 367] width 107 height 21
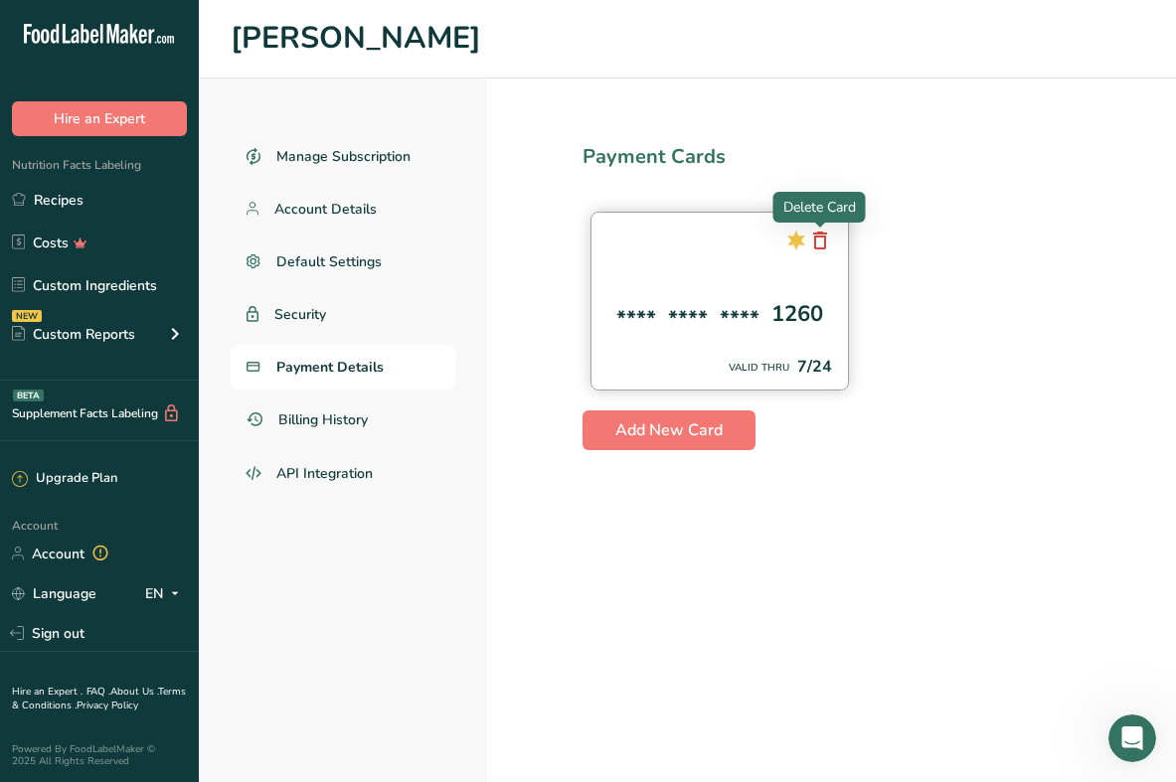
click at [816, 239] on icon at bounding box center [820, 241] width 24 height 36
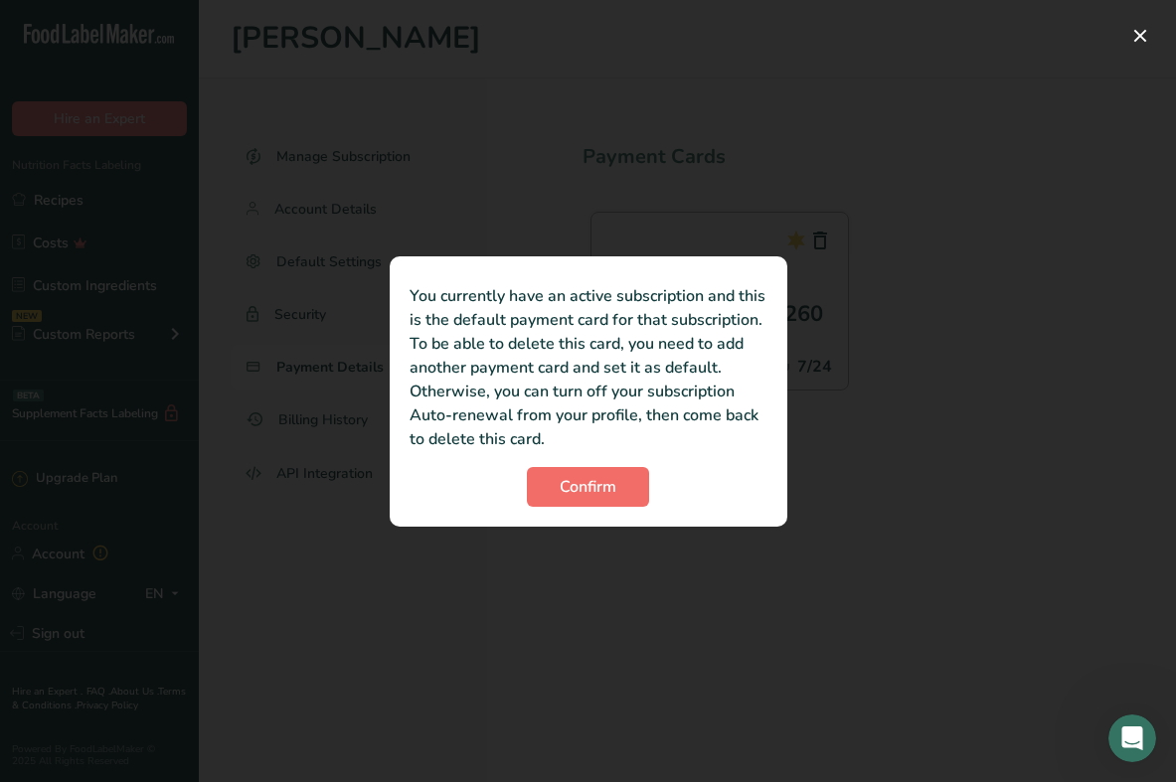
click at [599, 479] on span "Confirm" at bounding box center [587, 487] width 57 height 24
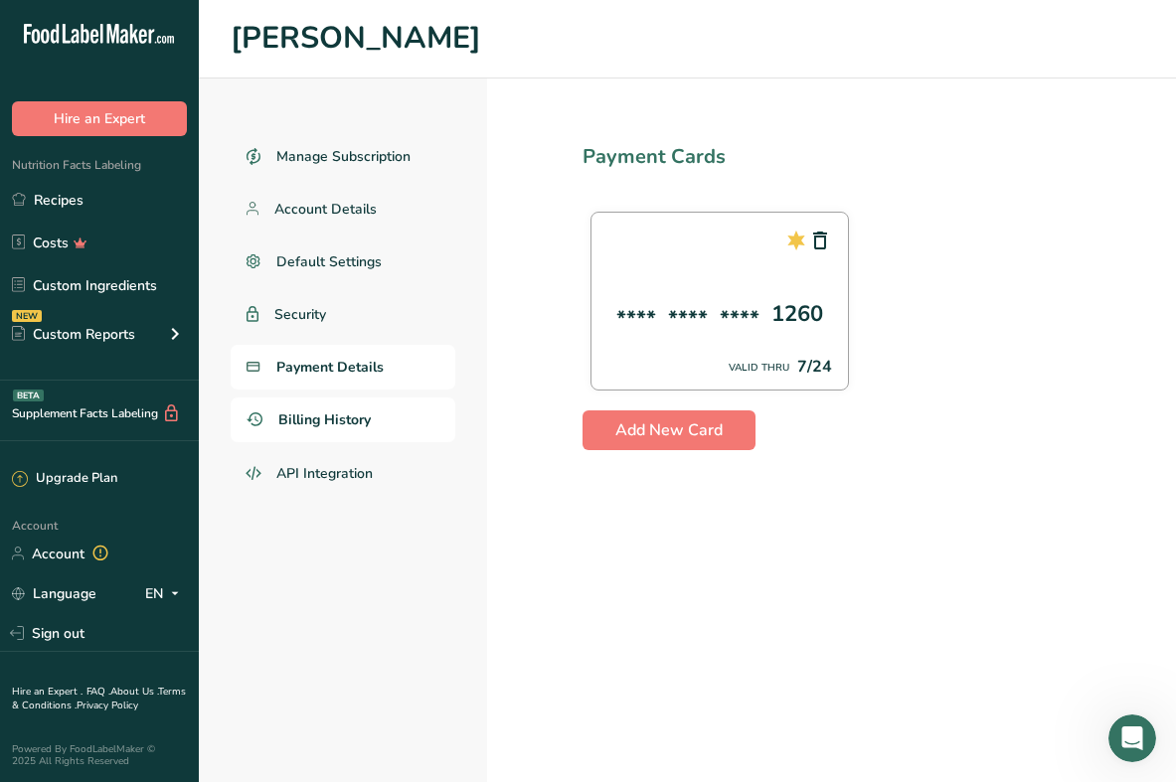
click at [350, 424] on span "Billing History" at bounding box center [324, 419] width 92 height 21
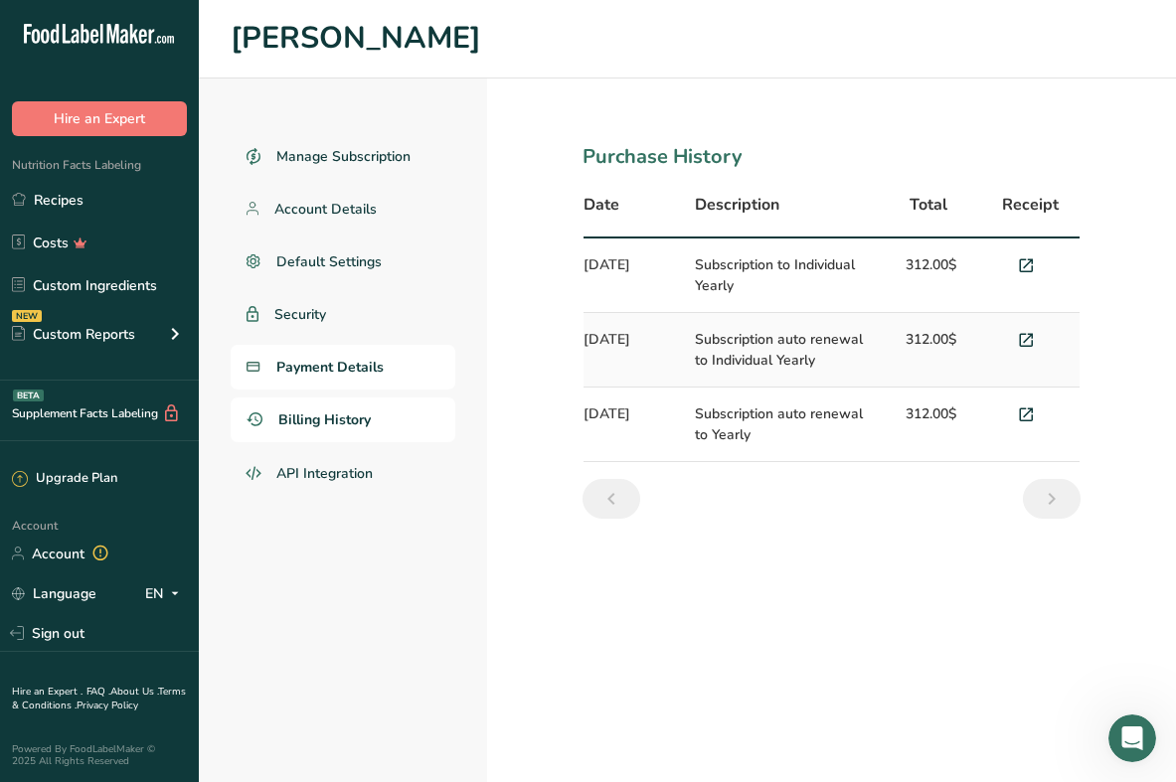
click at [302, 361] on span "Payment Details" at bounding box center [329, 367] width 107 height 21
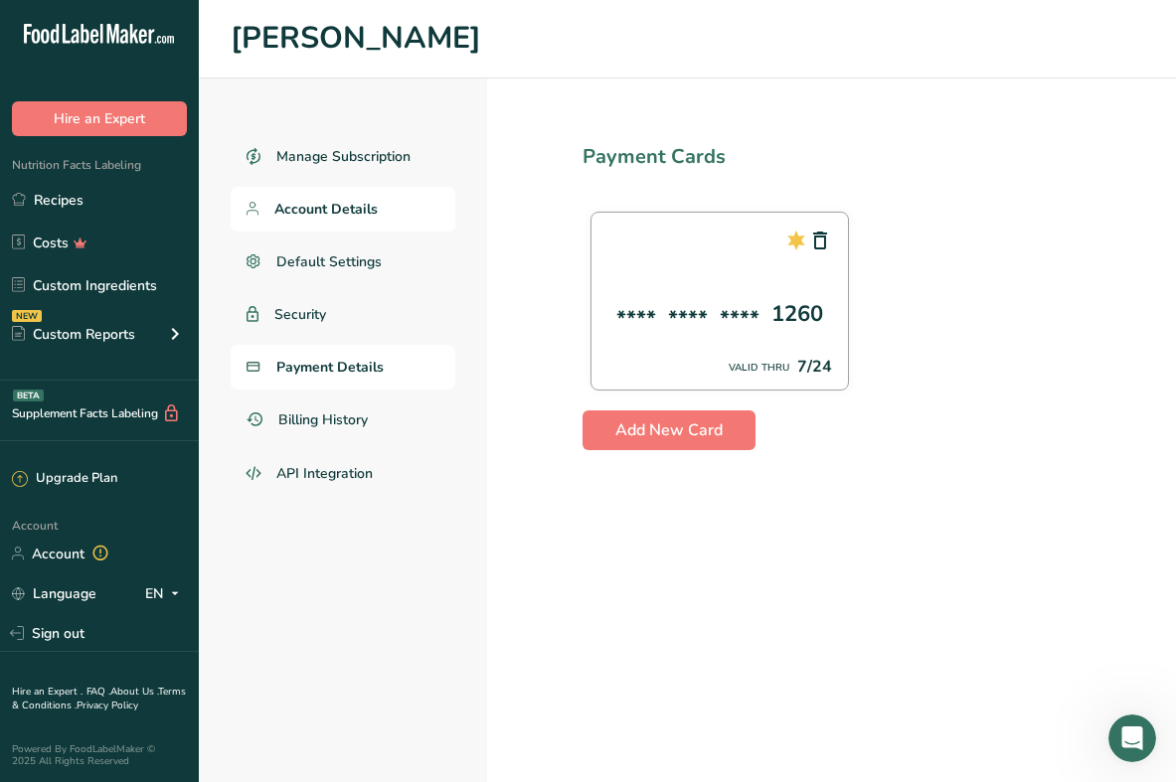
click at [333, 210] on span "Account Details" at bounding box center [325, 209] width 103 height 21
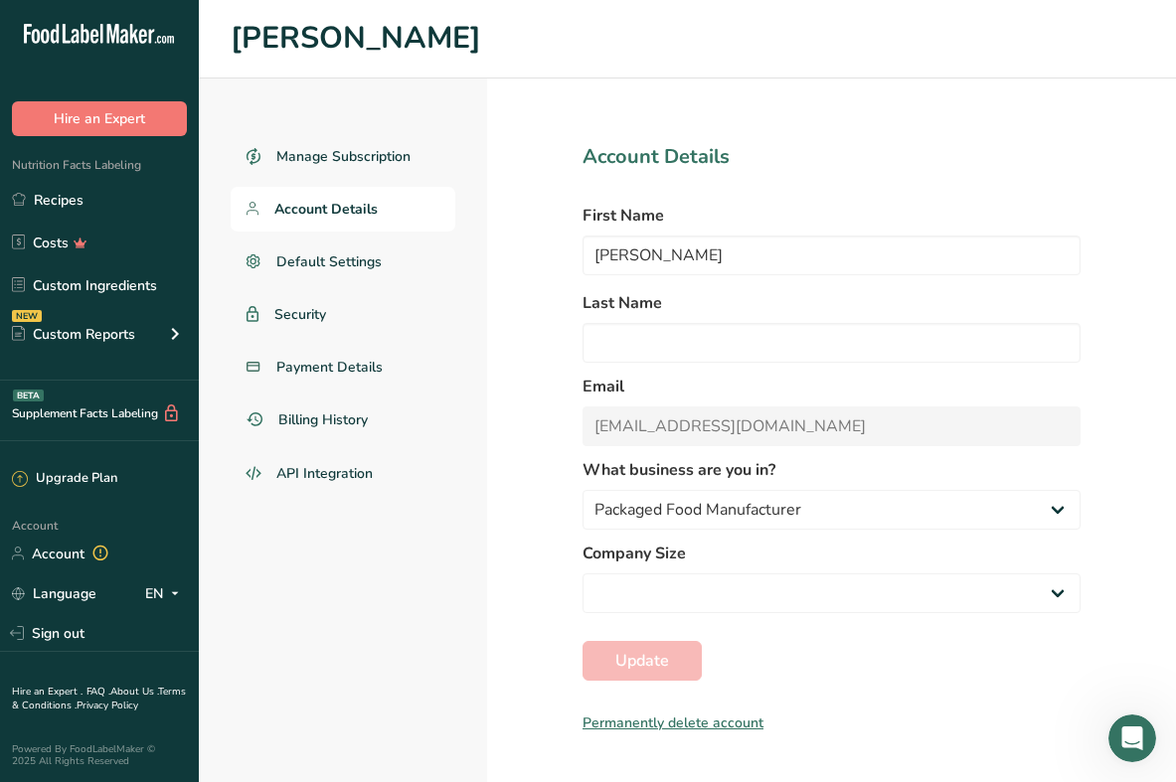
select select "3"
click at [323, 255] on span "Default Settings" at bounding box center [329, 261] width 106 height 21
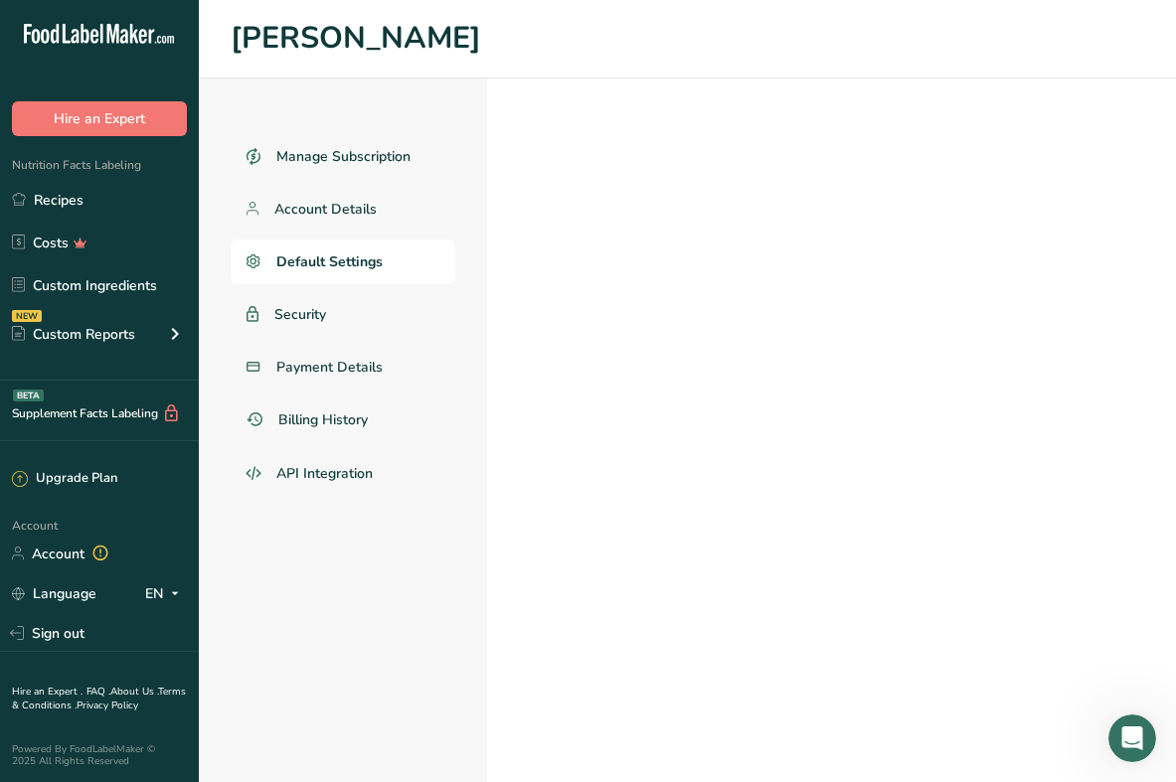
select select "CA"
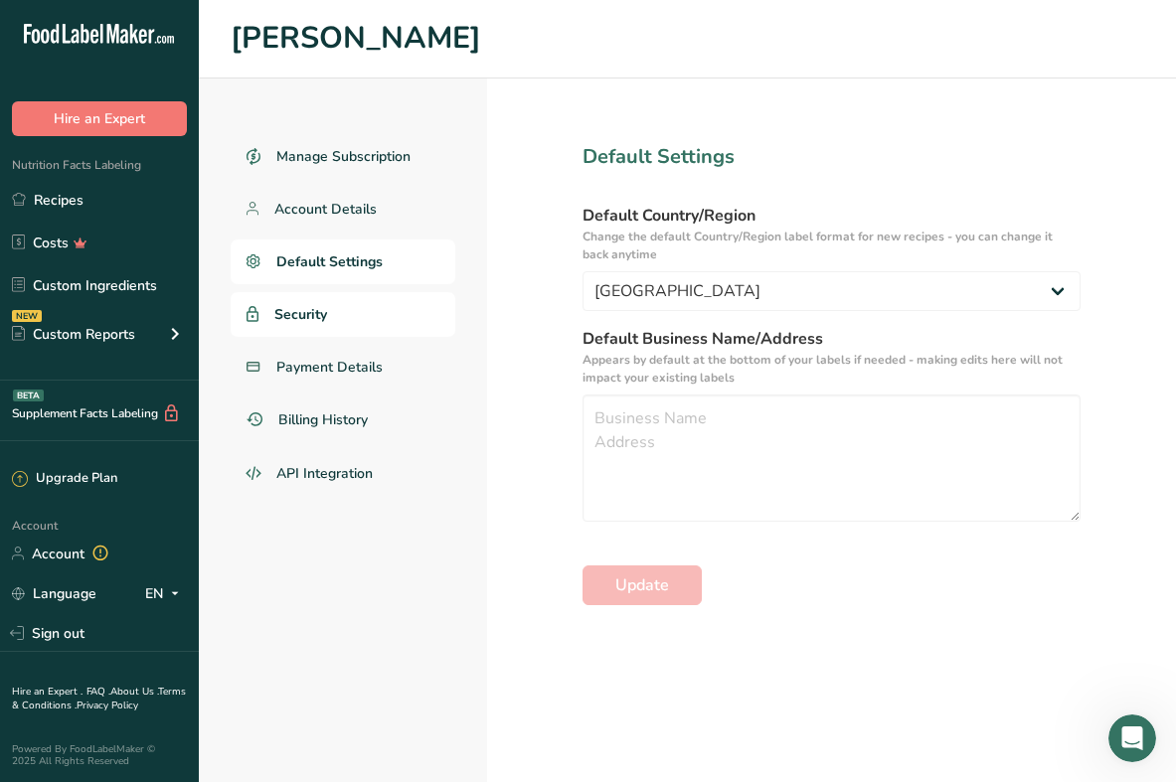
click at [310, 315] on span "Security" at bounding box center [300, 314] width 53 height 21
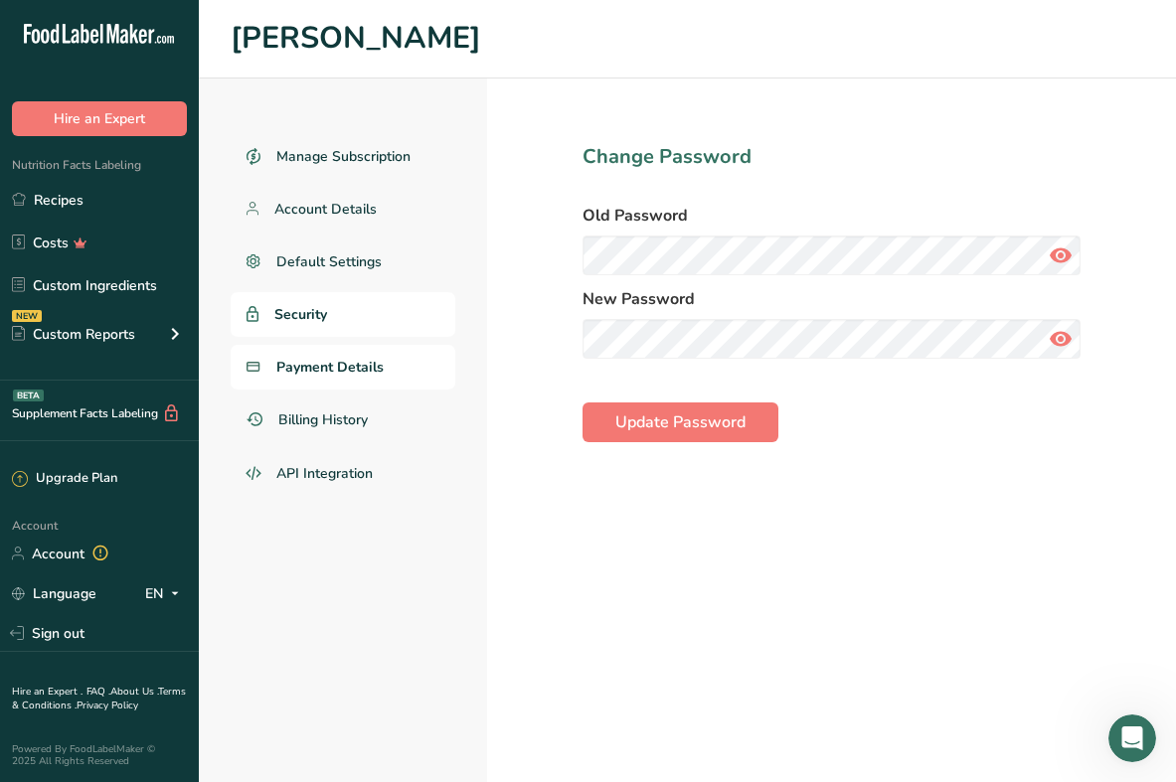
click at [349, 371] on span "Payment Details" at bounding box center [329, 367] width 107 height 21
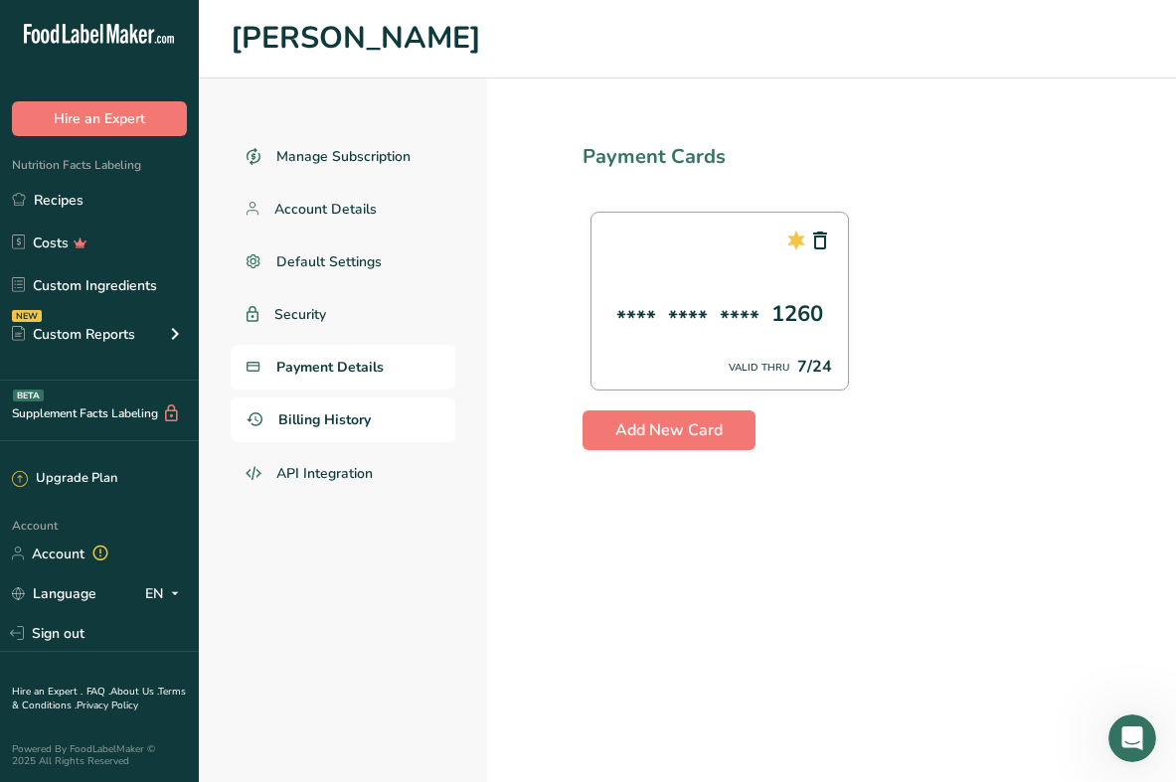
click at [332, 416] on span "Billing History" at bounding box center [324, 419] width 92 height 21
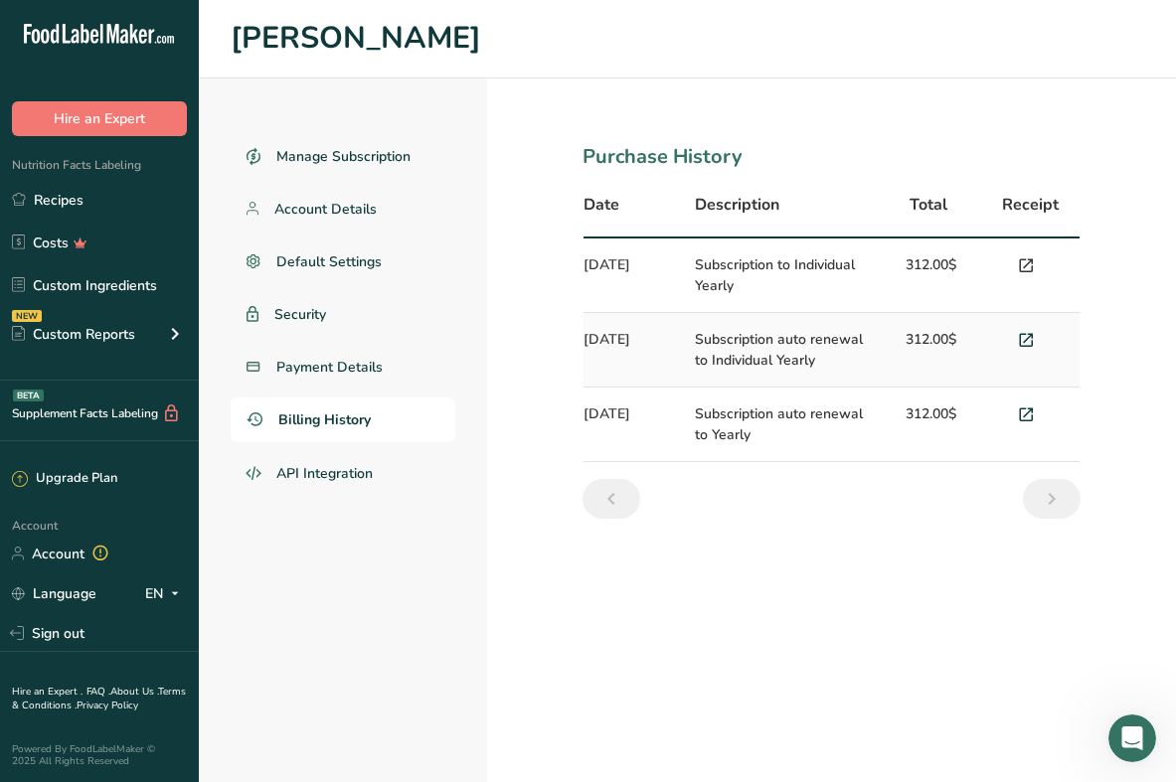
click at [1023, 264] on icon at bounding box center [1026, 266] width 18 height 28
